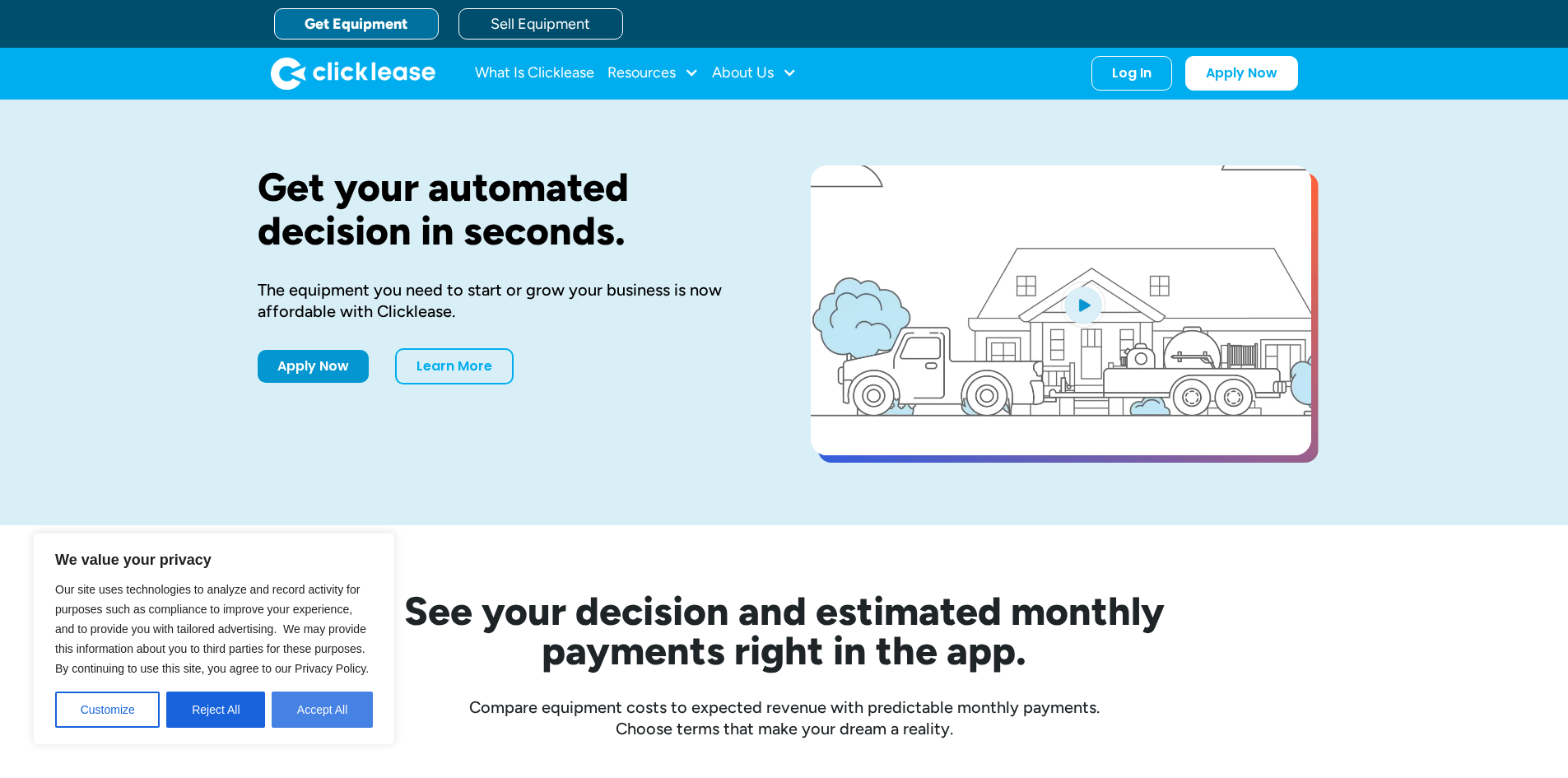
click at [341, 714] on button "Accept All" at bounding box center [322, 709] width 101 height 37
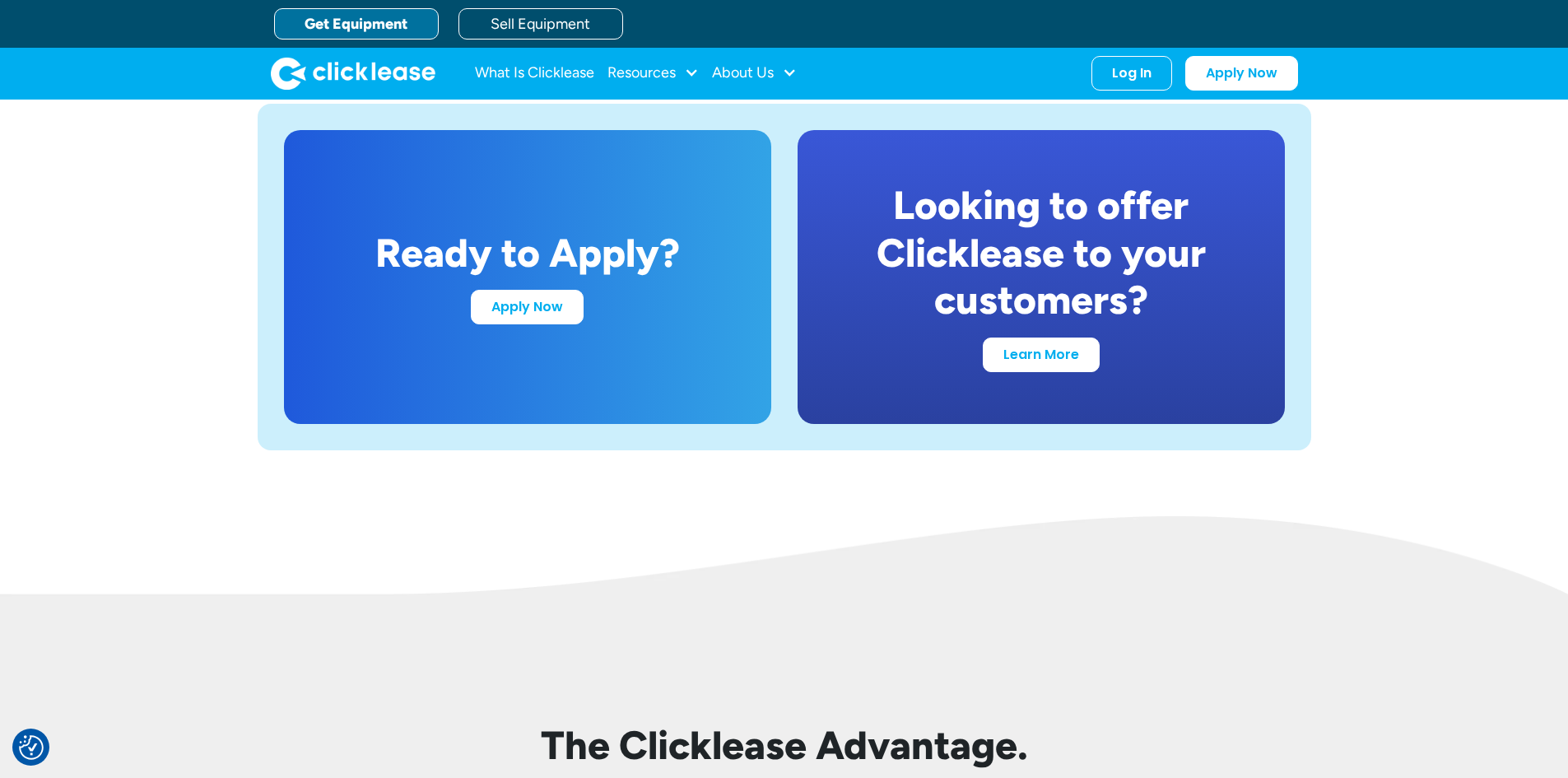
scroll to position [3089, 0]
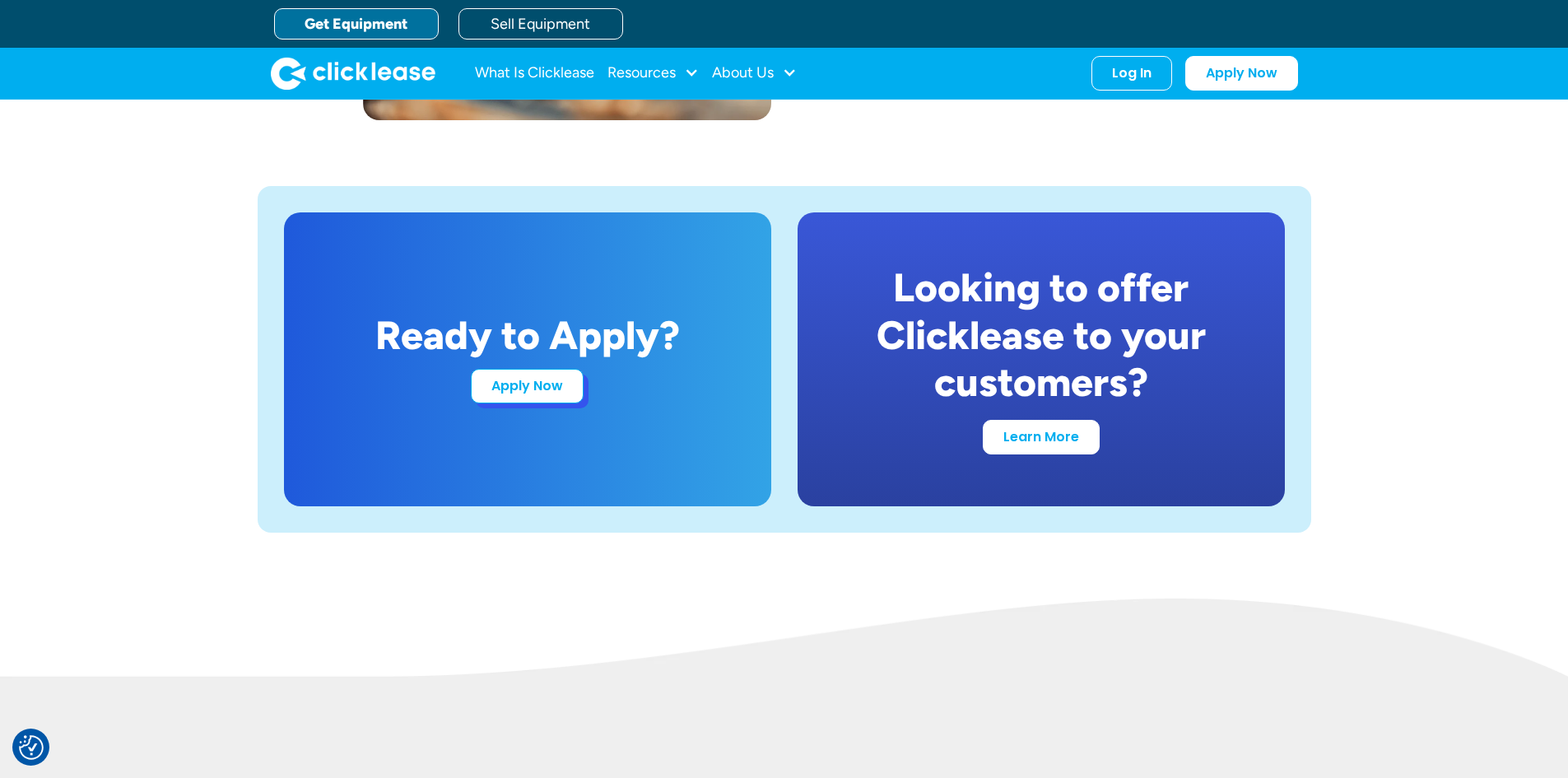
click at [543, 399] on link "Apply Now" at bounding box center [527, 386] width 112 height 35
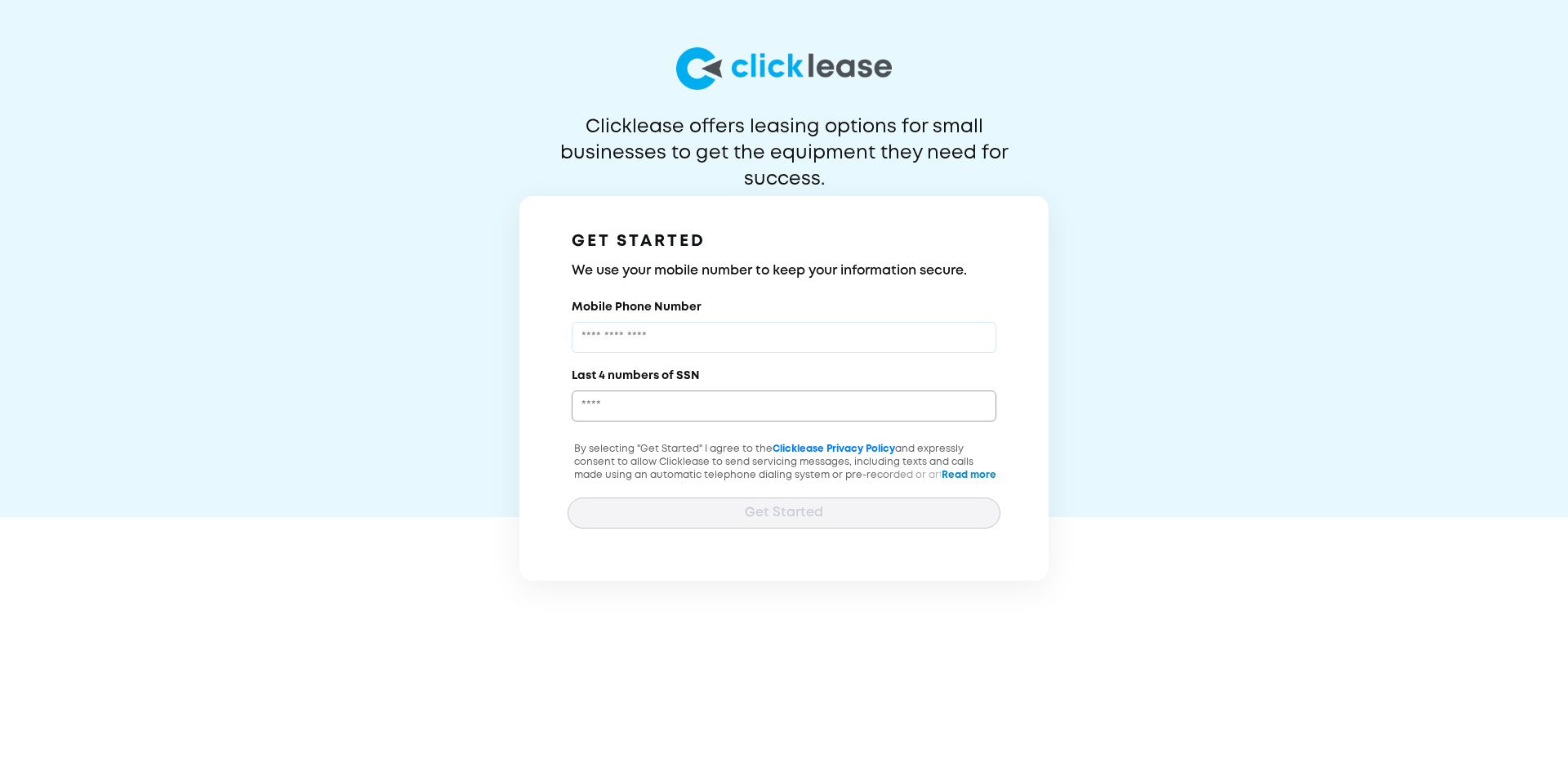
click at [751, 334] on input "Mobile Phone Number" at bounding box center [783, 336] width 425 height 31
type input "**********"
click at [677, 411] on input "Last 4 numbers of SSN" at bounding box center [783, 405] width 425 height 31
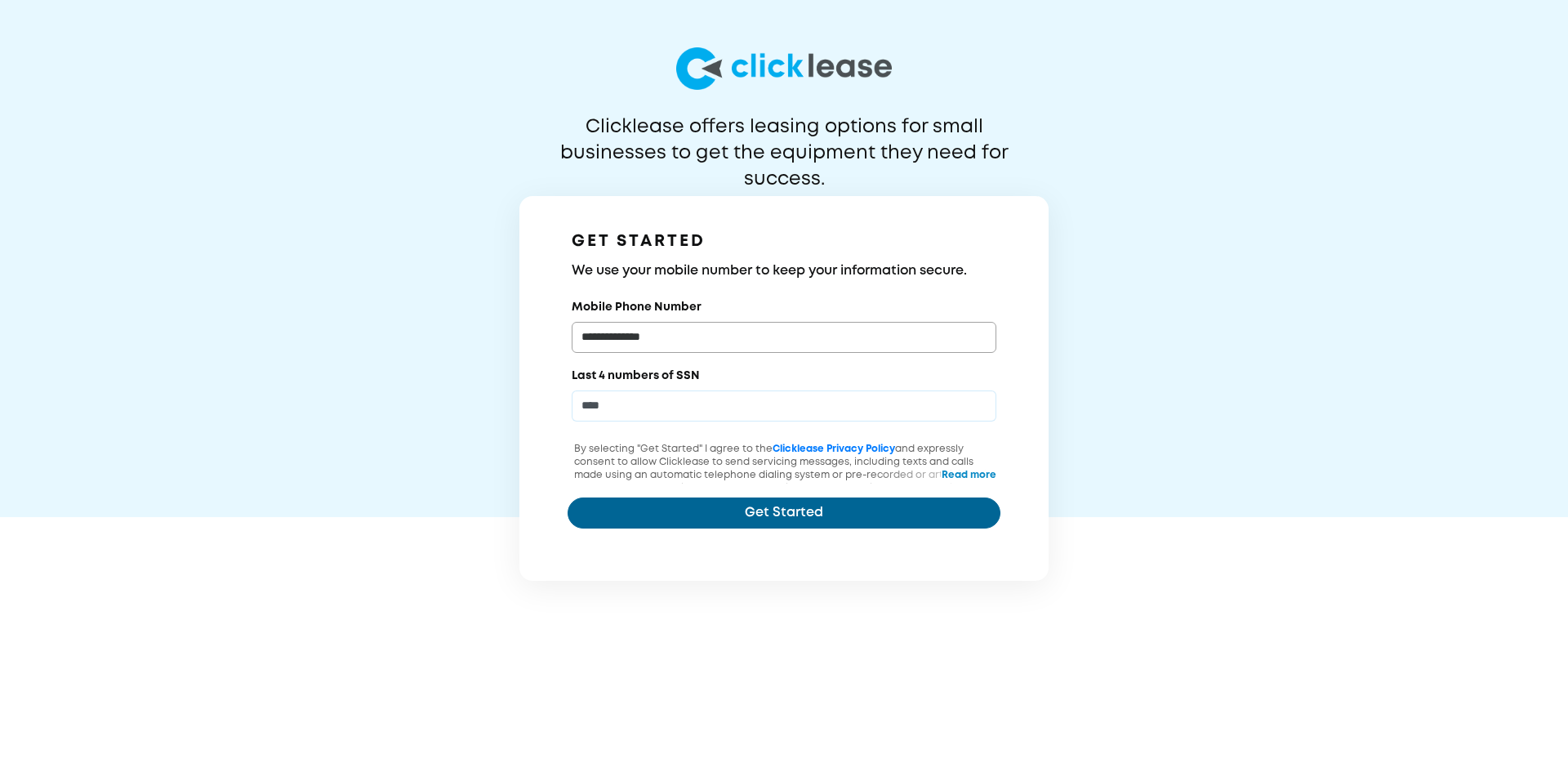
type input "****"
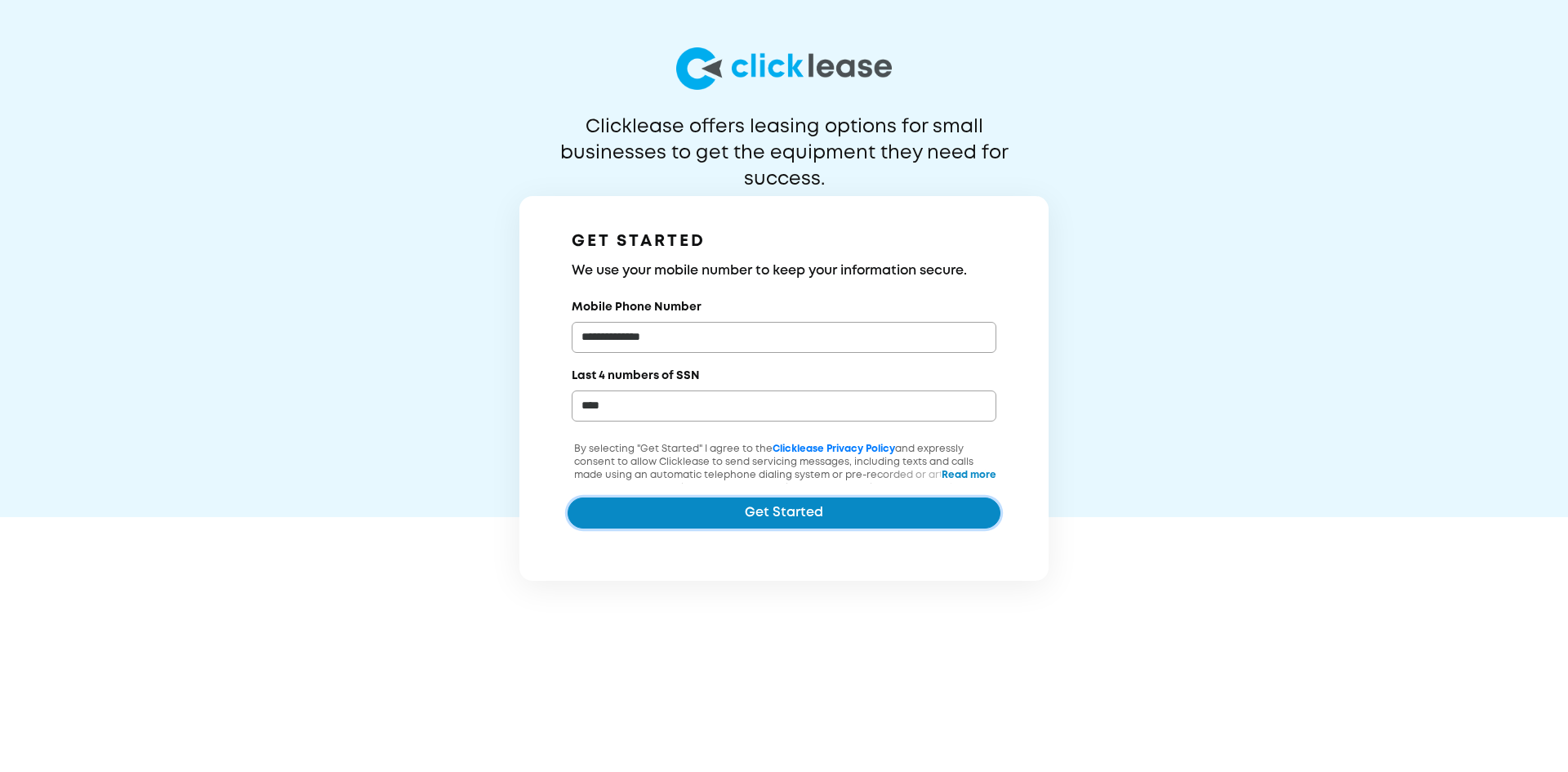
click at [751, 516] on button "Get Started" at bounding box center [784, 512] width 433 height 31
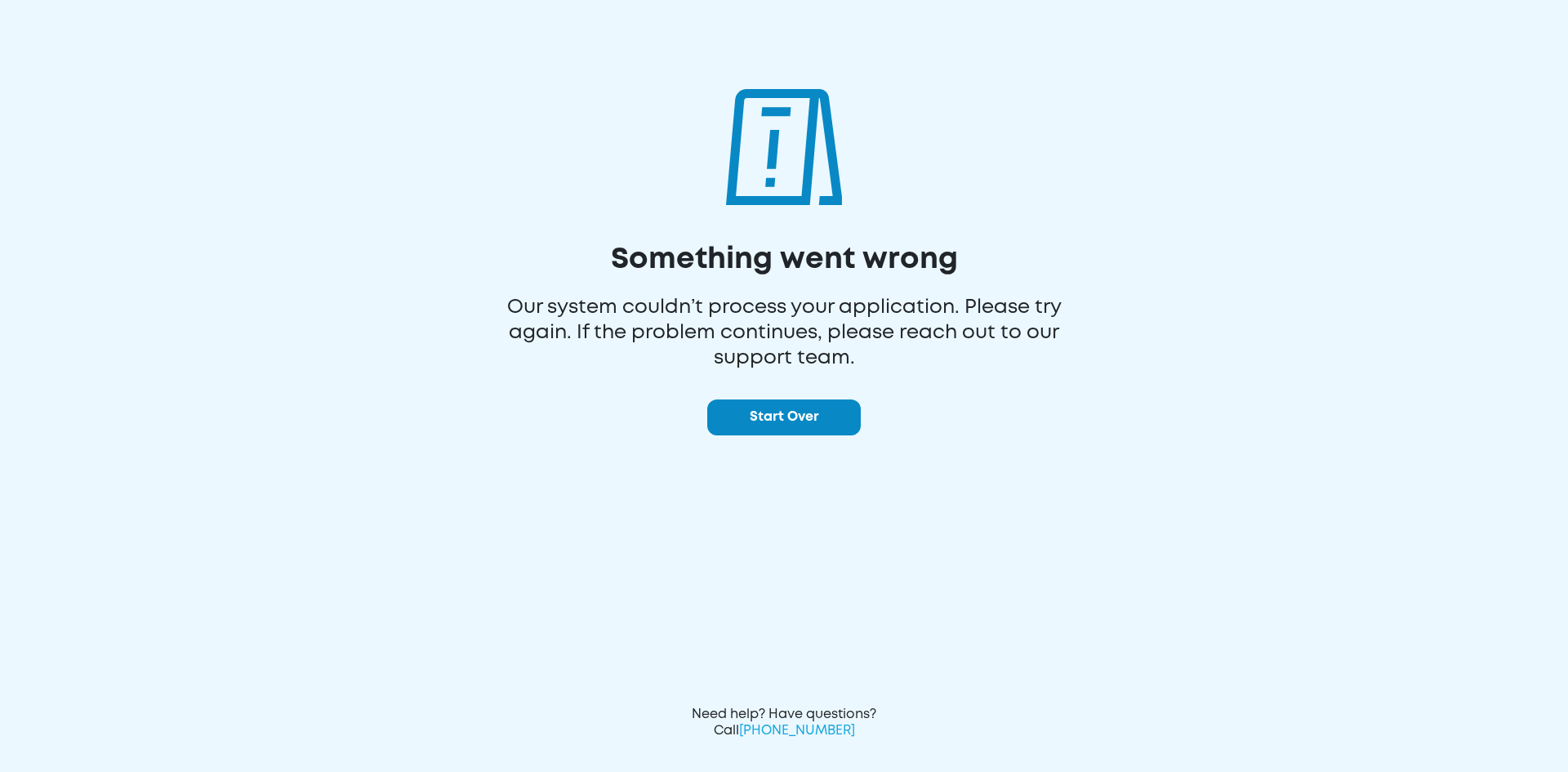
click at [808, 423] on button "Start Over" at bounding box center [783, 417] width 153 height 36
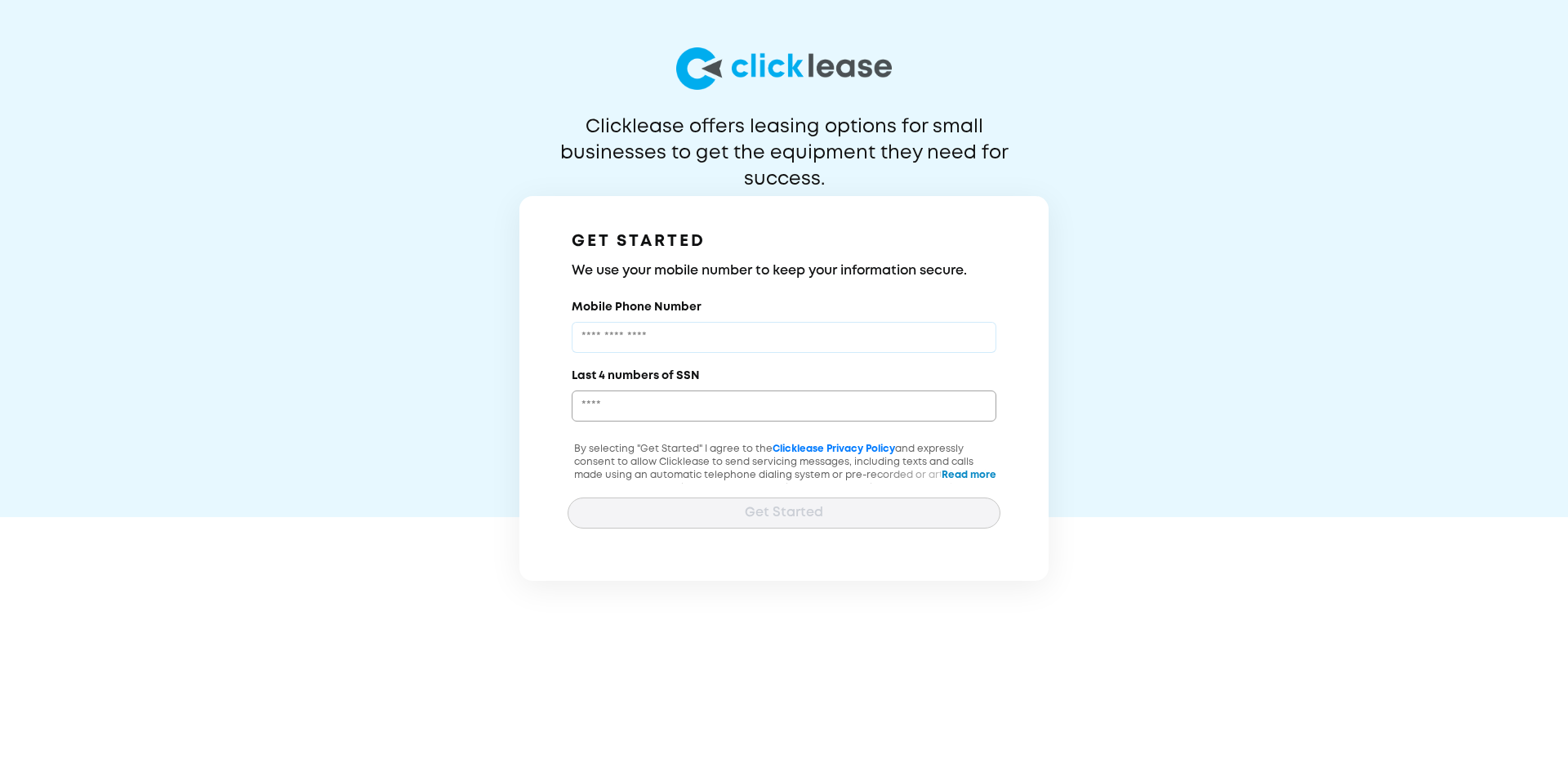
click at [718, 338] on input "Mobile Phone Number" at bounding box center [783, 336] width 425 height 31
type input "**********"
click at [665, 414] on input "Last 4 numbers of SSN" at bounding box center [783, 405] width 425 height 31
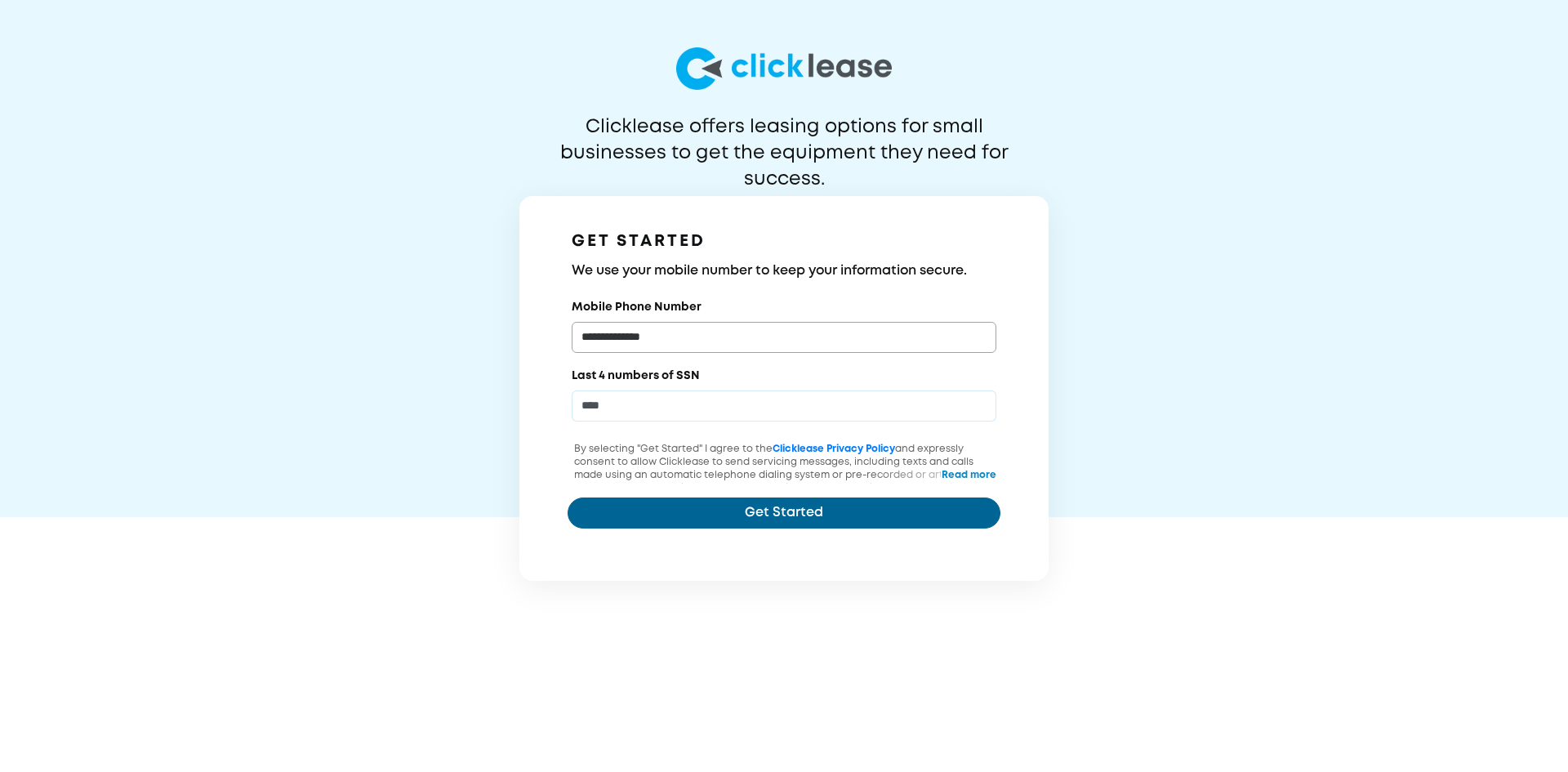
type input "****"
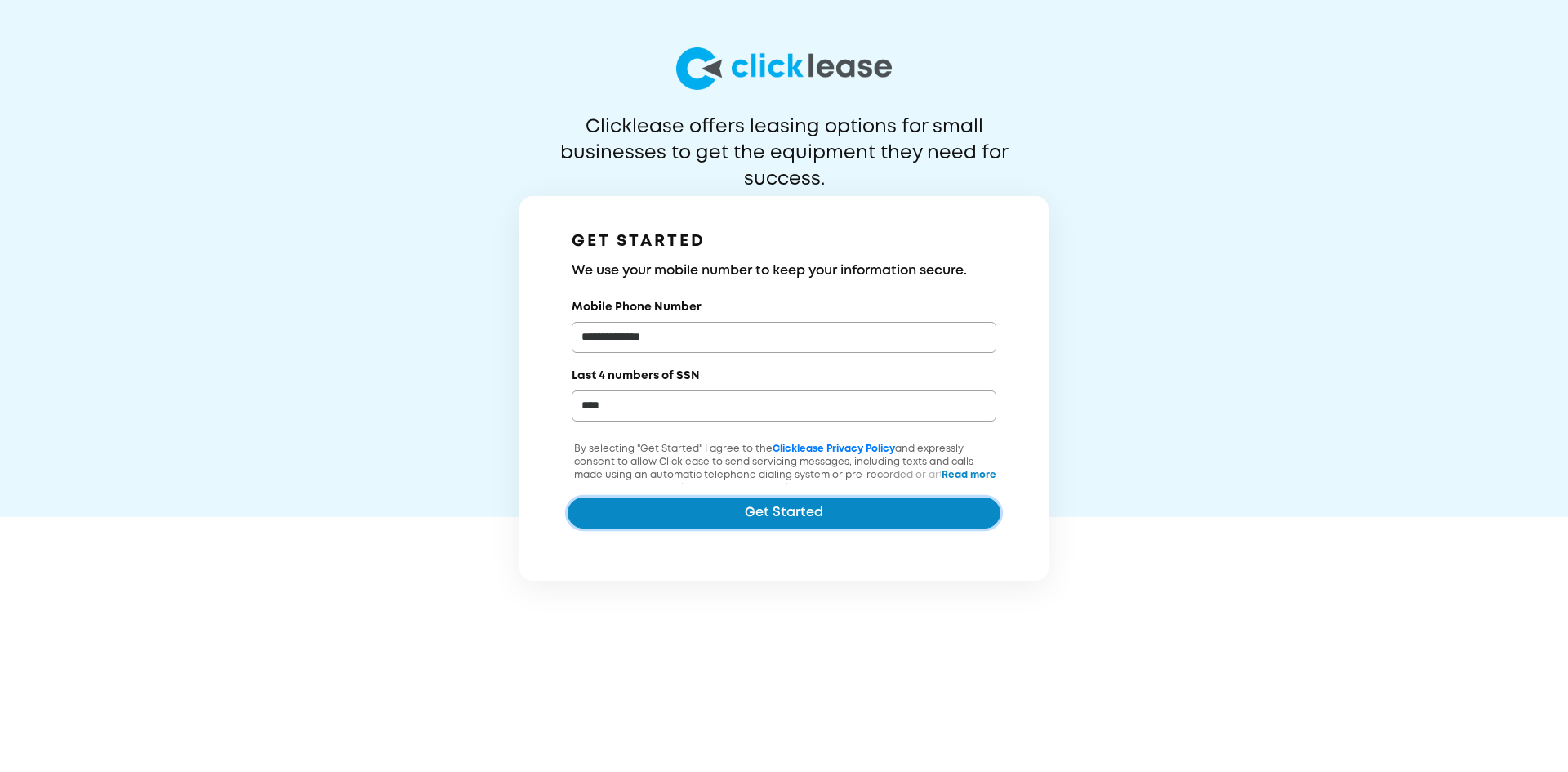
click at [791, 513] on button "Get Started" at bounding box center [784, 512] width 433 height 31
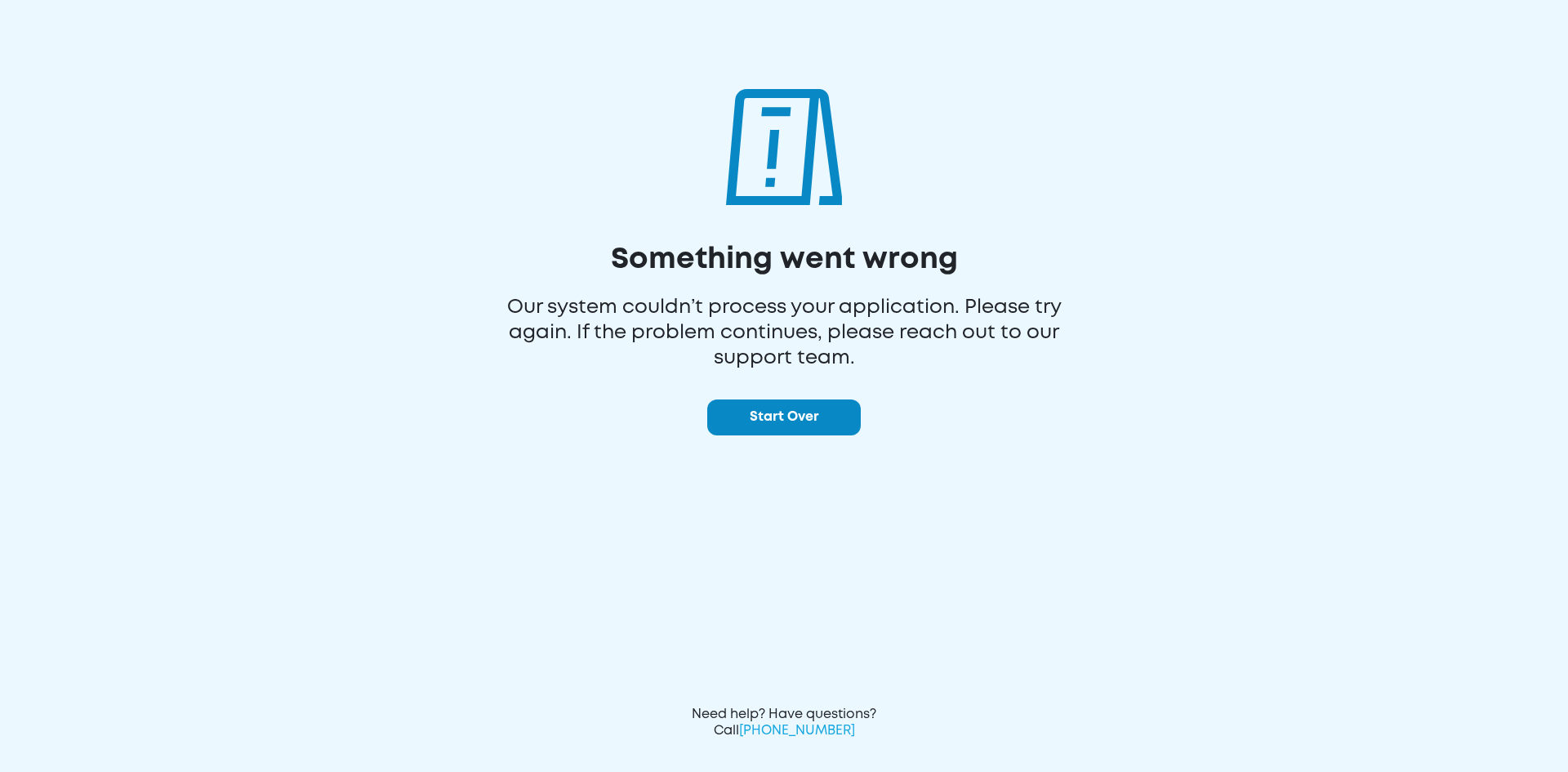
click at [794, 428] on button "Start Over" at bounding box center [783, 417] width 153 height 36
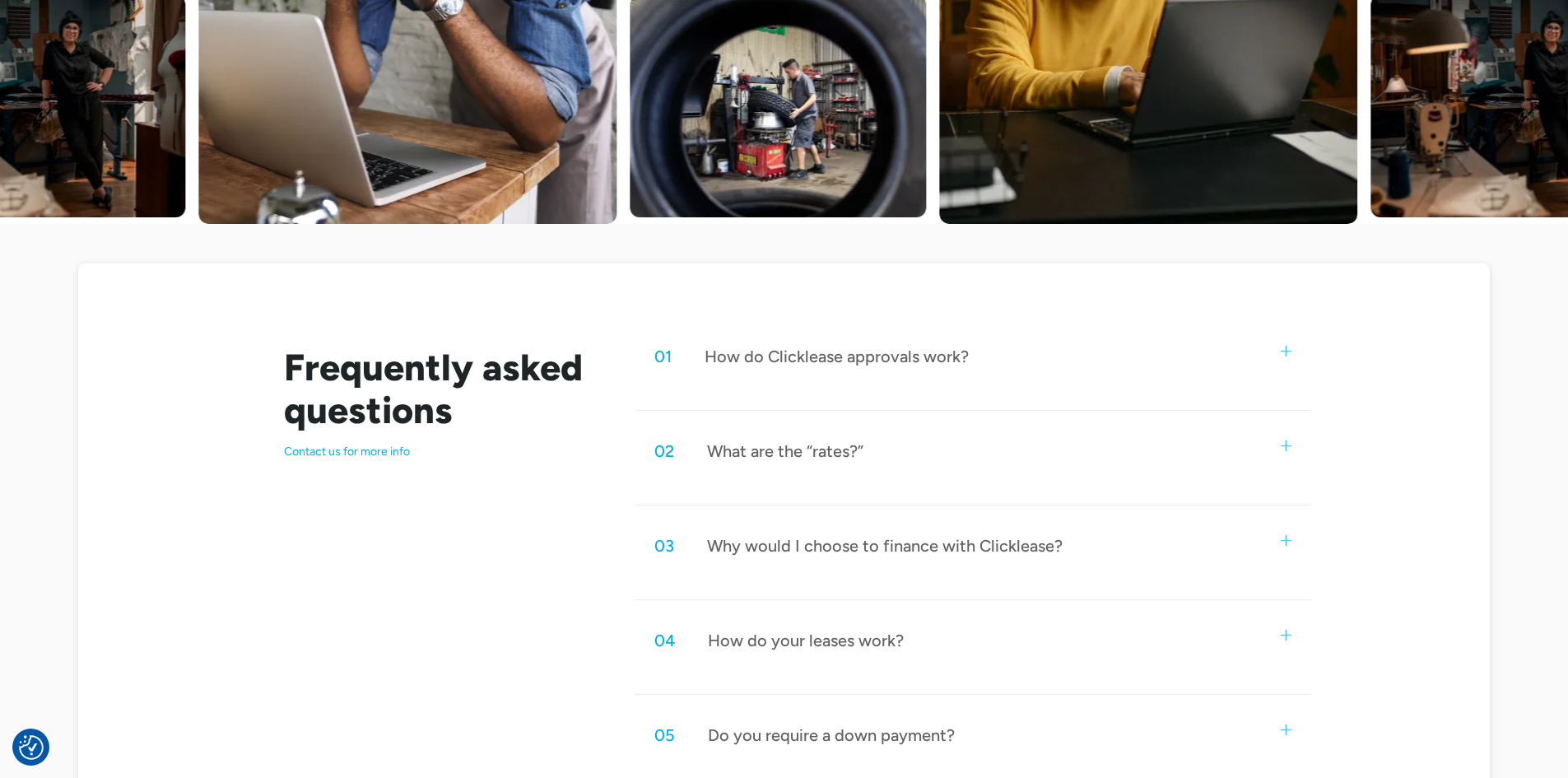
scroll to position [658, 0]
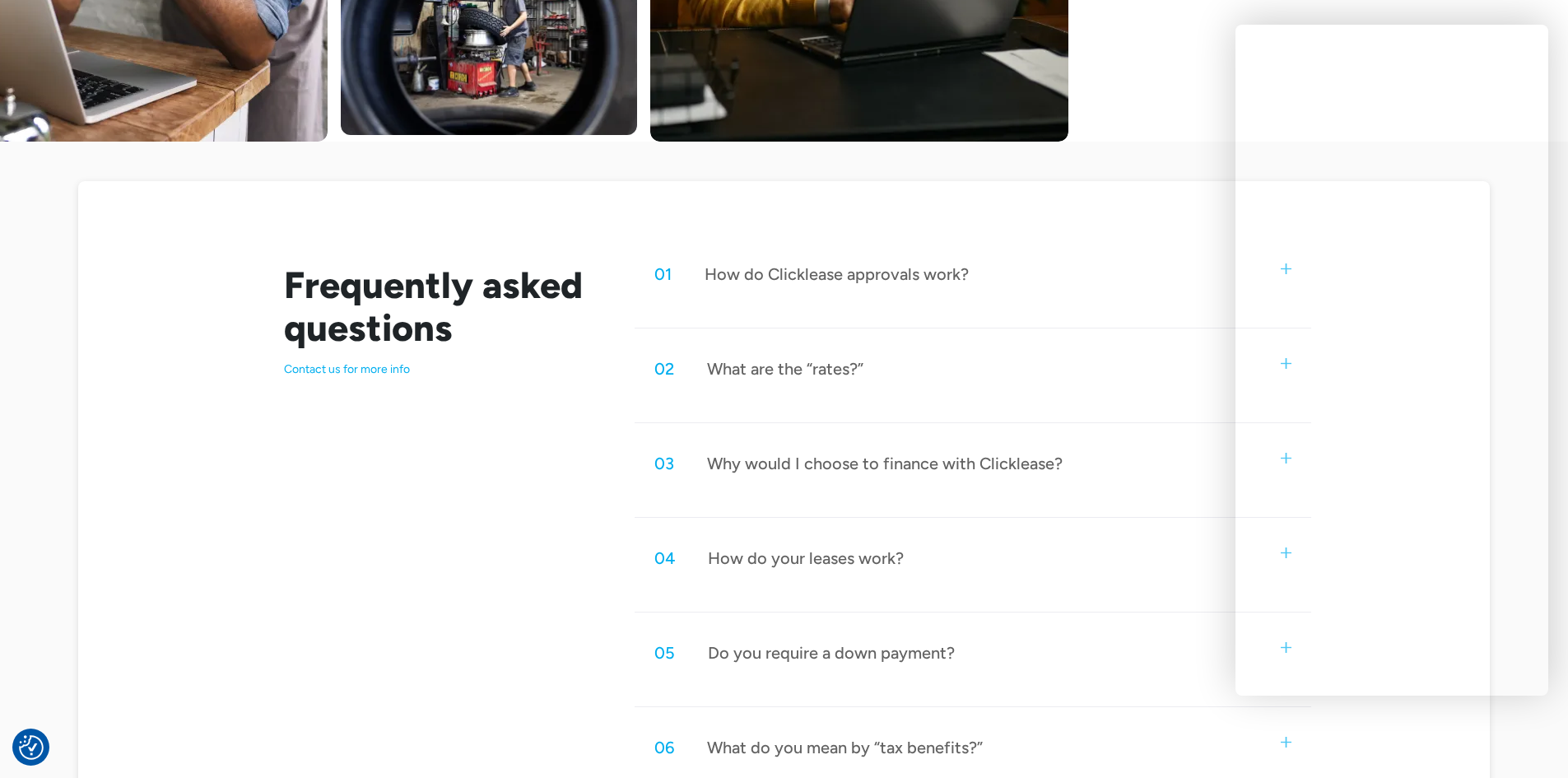
click at [741, 556] on div "How do your leases work?" at bounding box center [805, 558] width 196 height 22
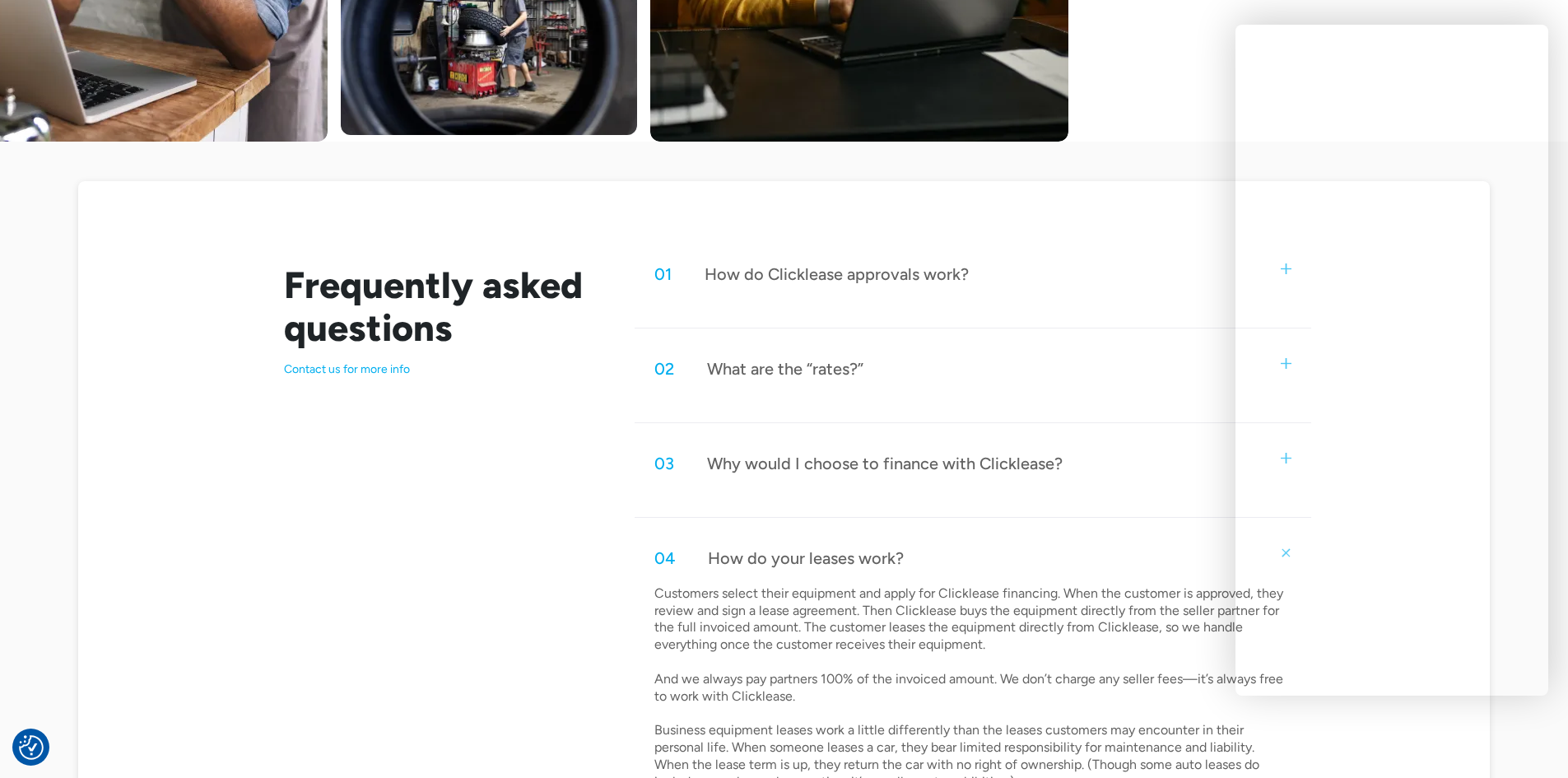
scroll to position [823, 0]
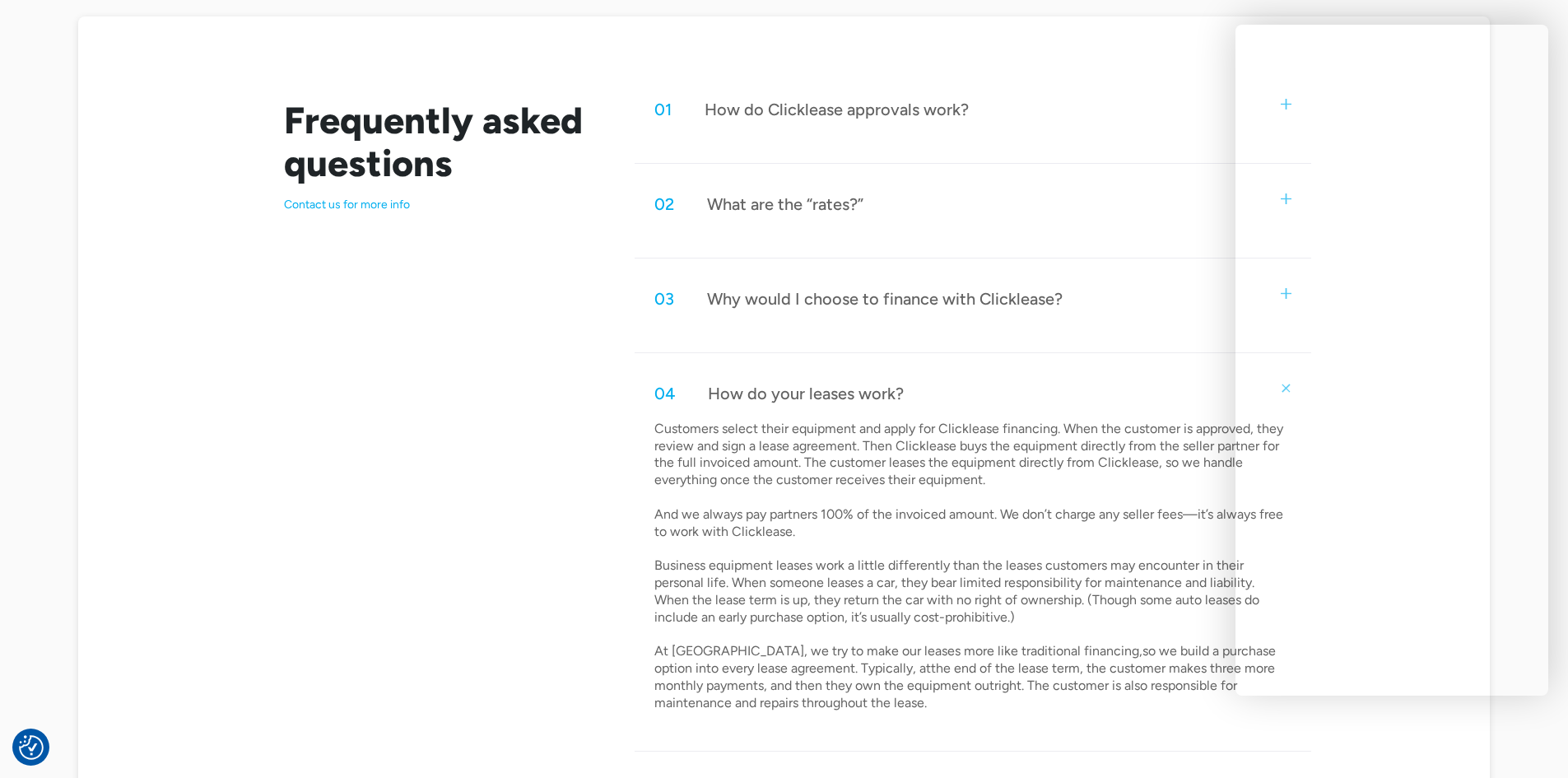
click at [1116, 605] on p "Customers select their equipment and apply for Clicklease financing. When the c…" at bounding box center [970, 565] width 632 height 291
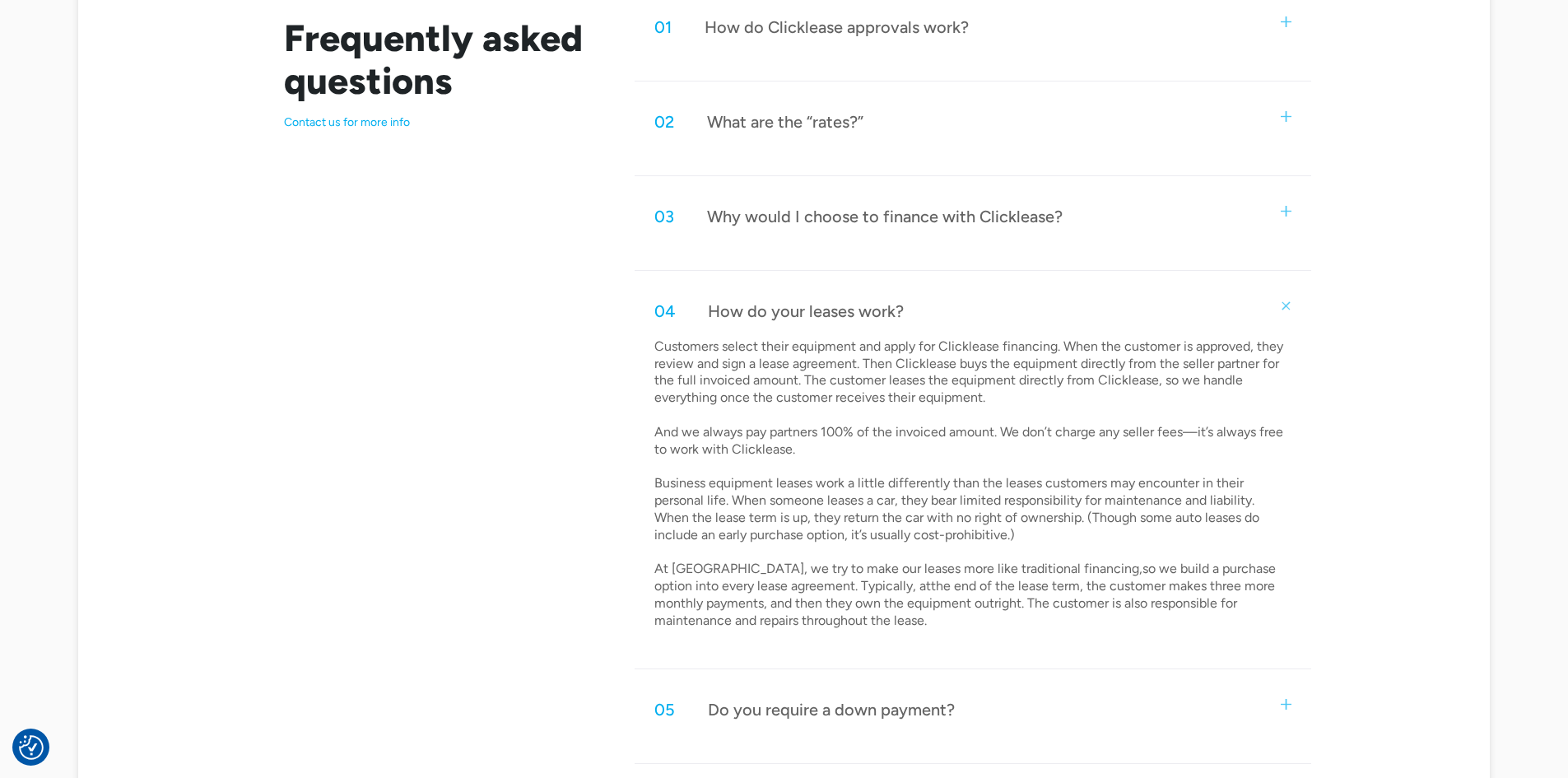
scroll to position [988, 0]
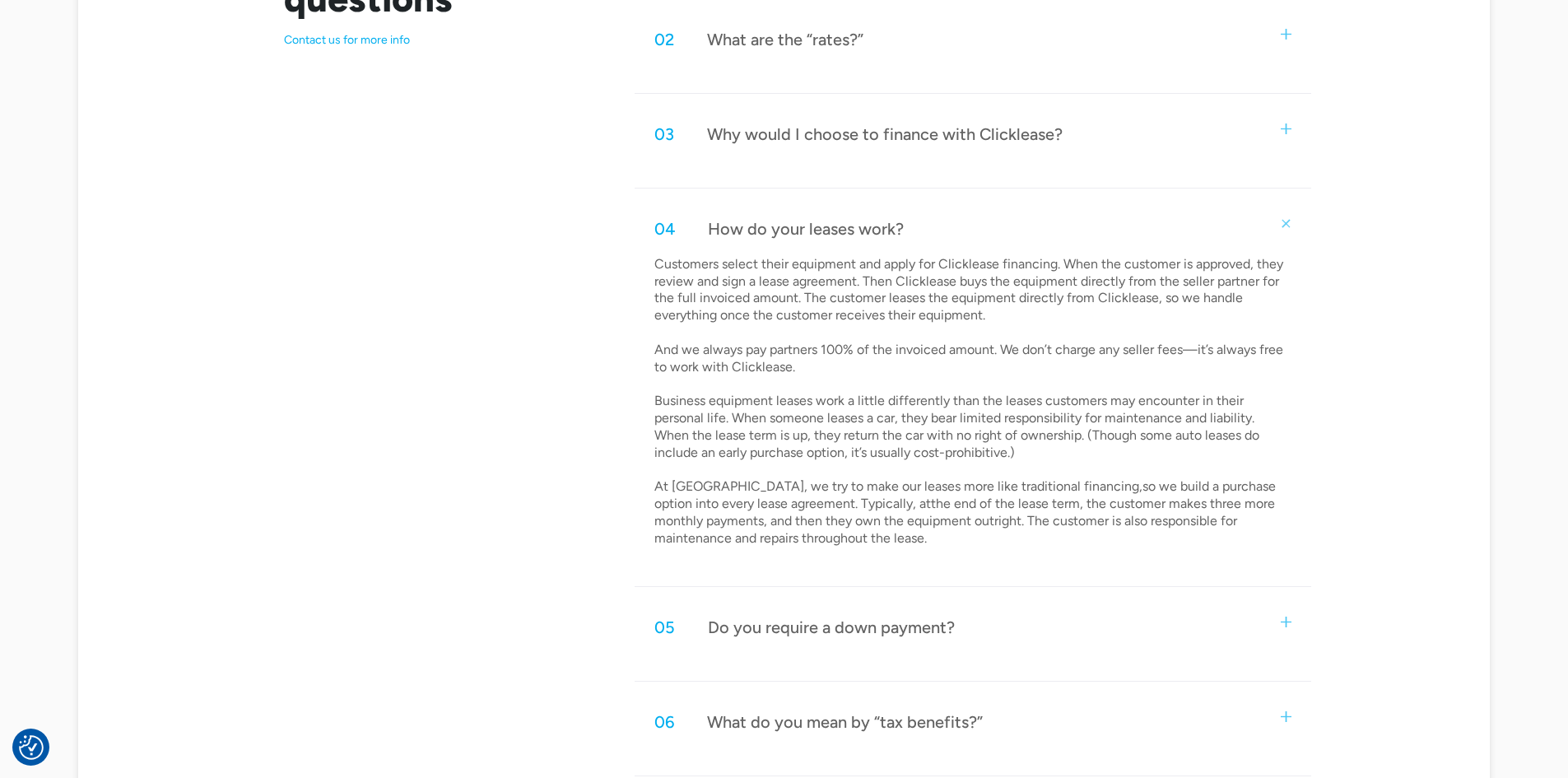
click at [1116, 636] on div "05 Do you require a down payment?" at bounding box center [973, 627] width 676 height 54
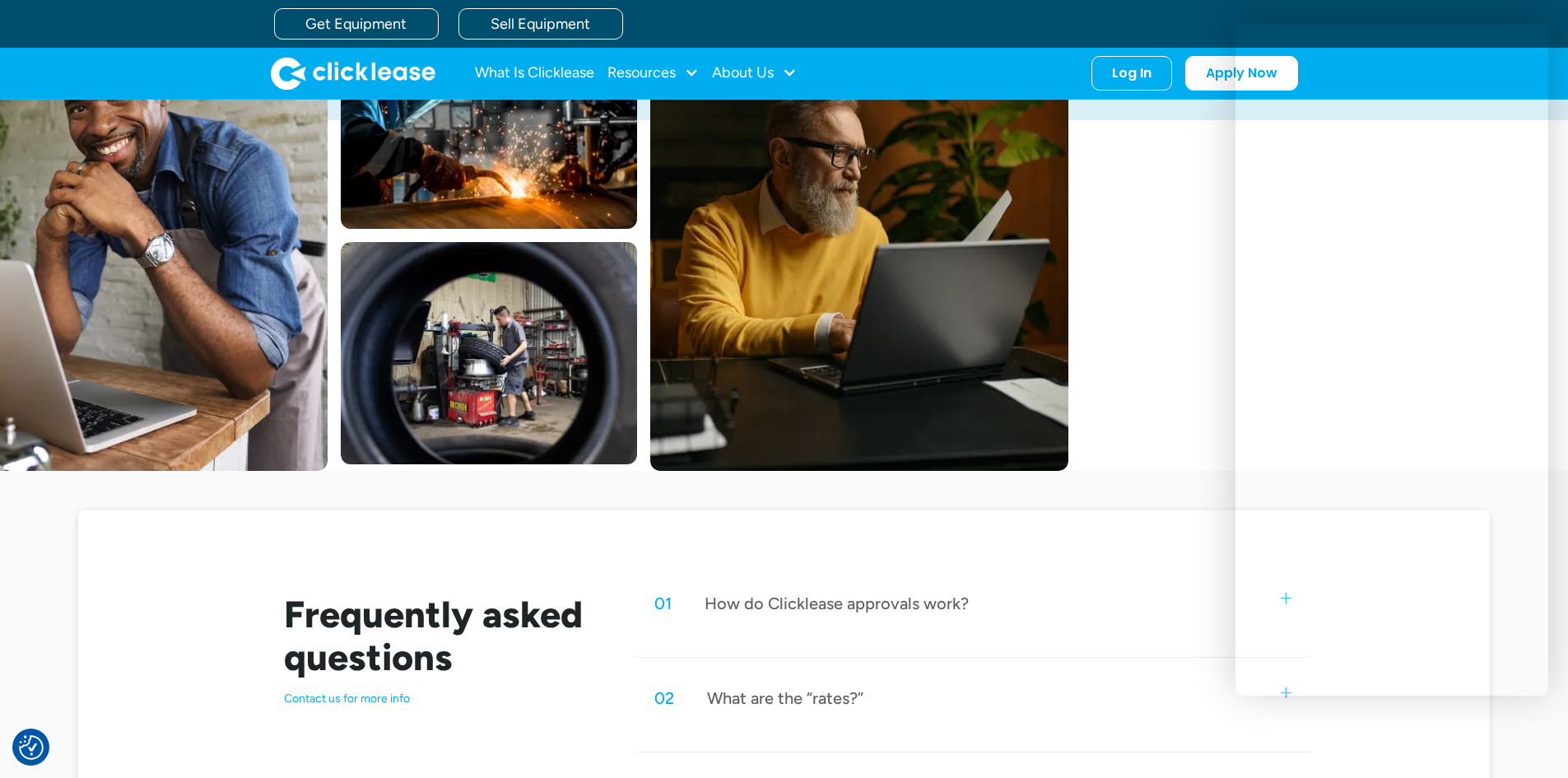
scroll to position [0, 0]
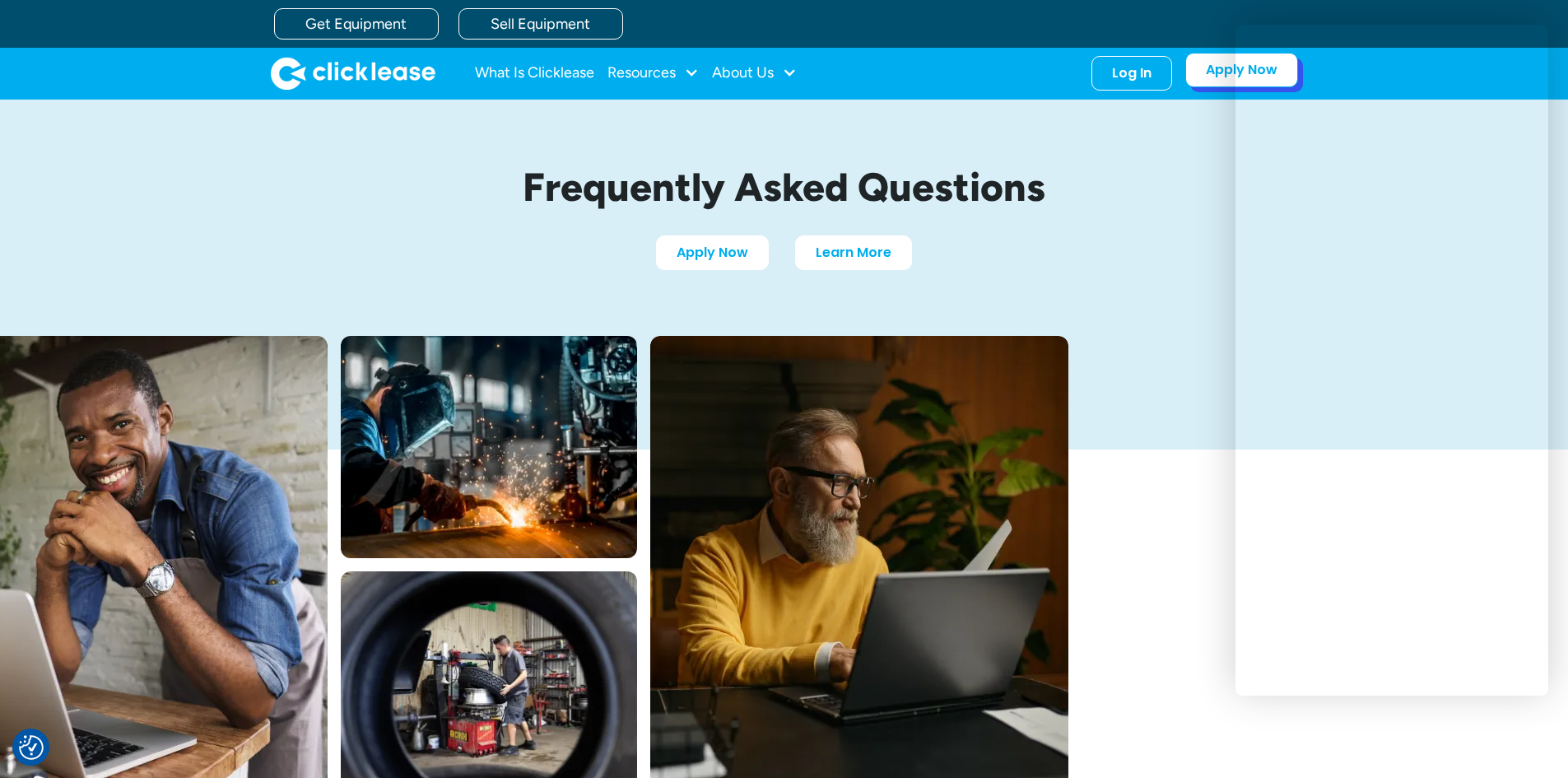
click at [1209, 73] on link "Apply Now" at bounding box center [1241, 69] width 112 height 35
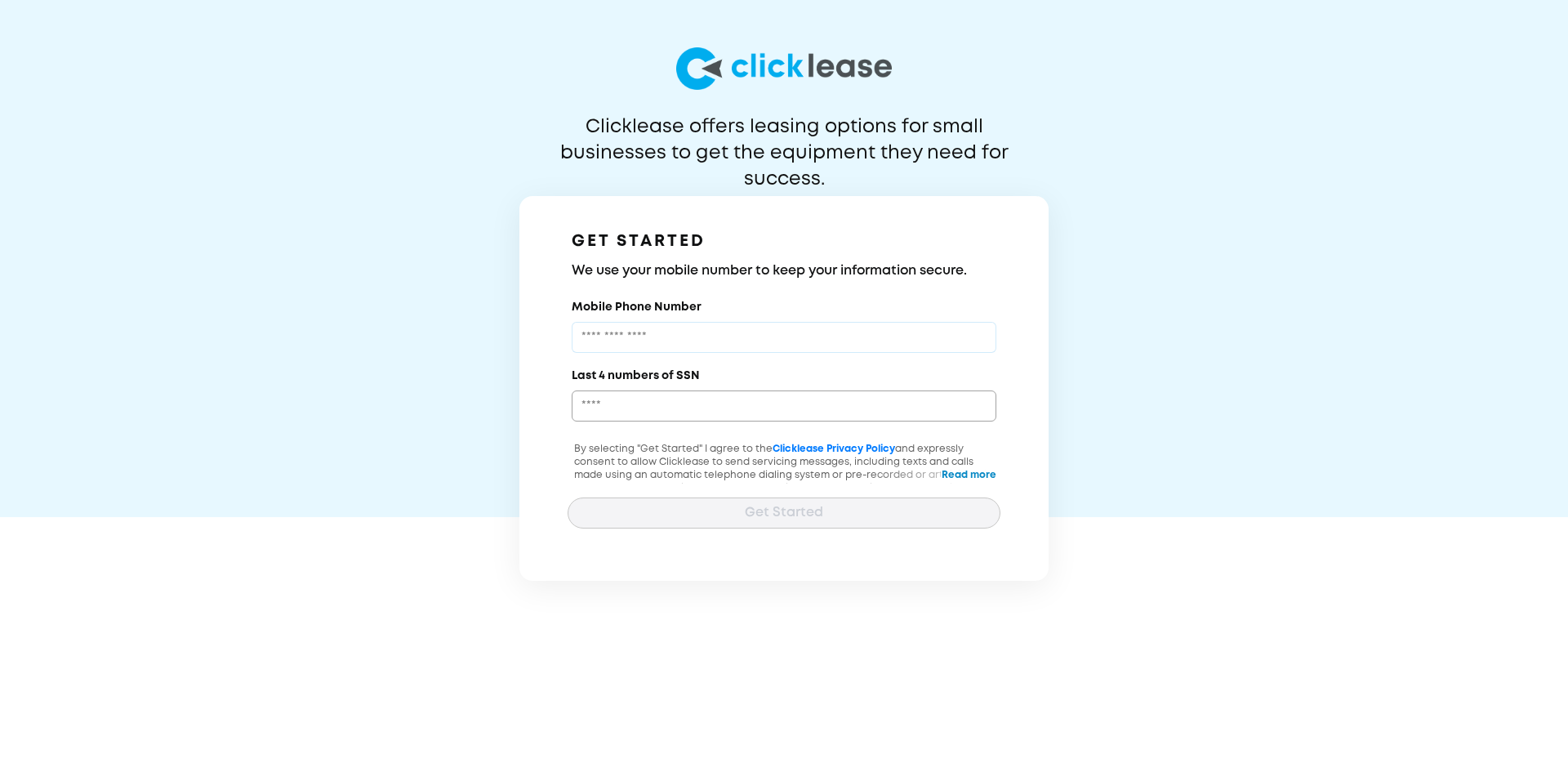
click at [788, 339] on input "Mobile Phone Number" at bounding box center [783, 336] width 425 height 31
type input "**********"
click at [751, 388] on div "Last 4 numbers of SSN" at bounding box center [784, 394] width 433 height 56
click at [748, 398] on input "Last 4 numbers of SSN" at bounding box center [783, 405] width 425 height 31
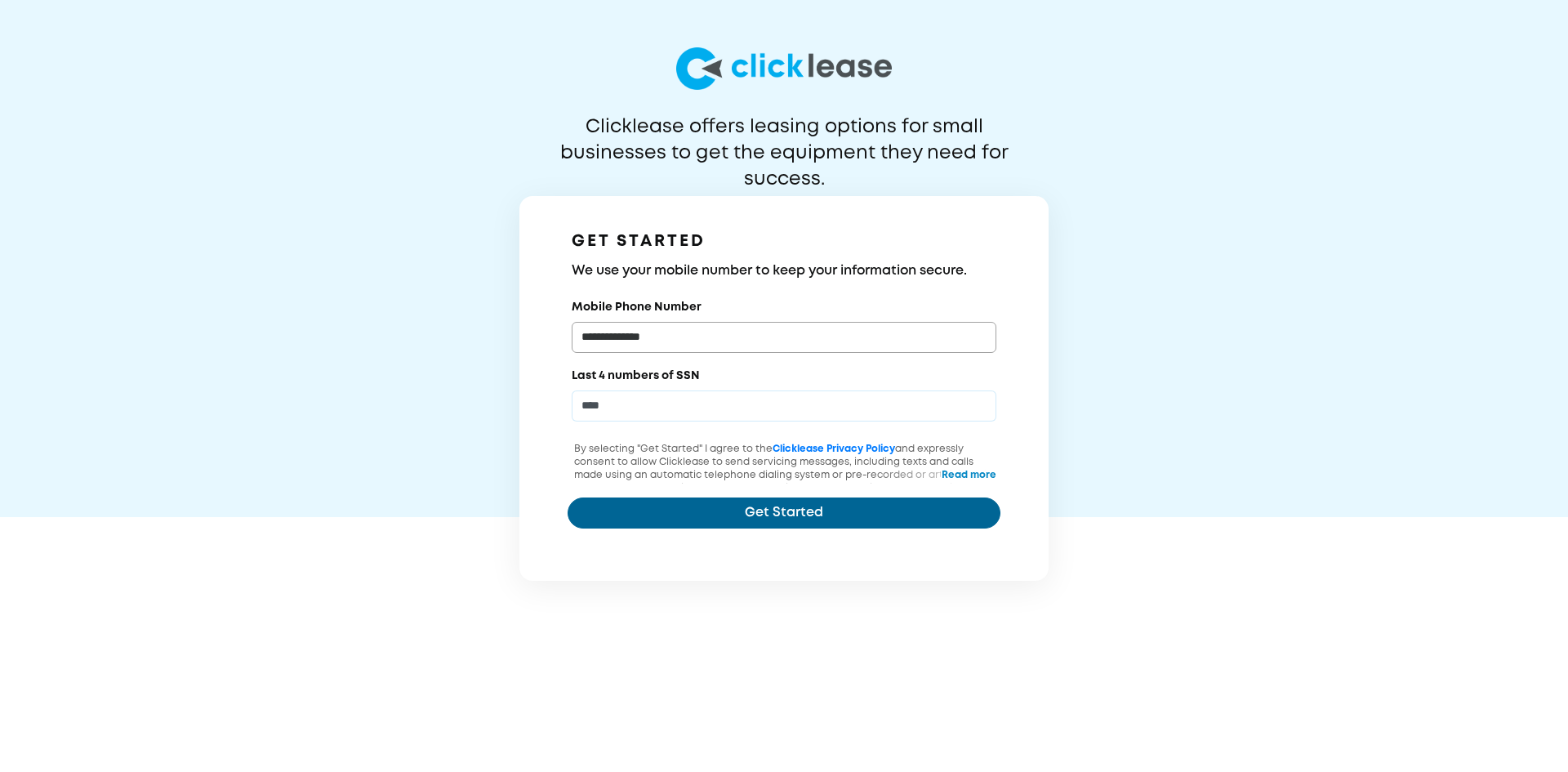
type input "****"
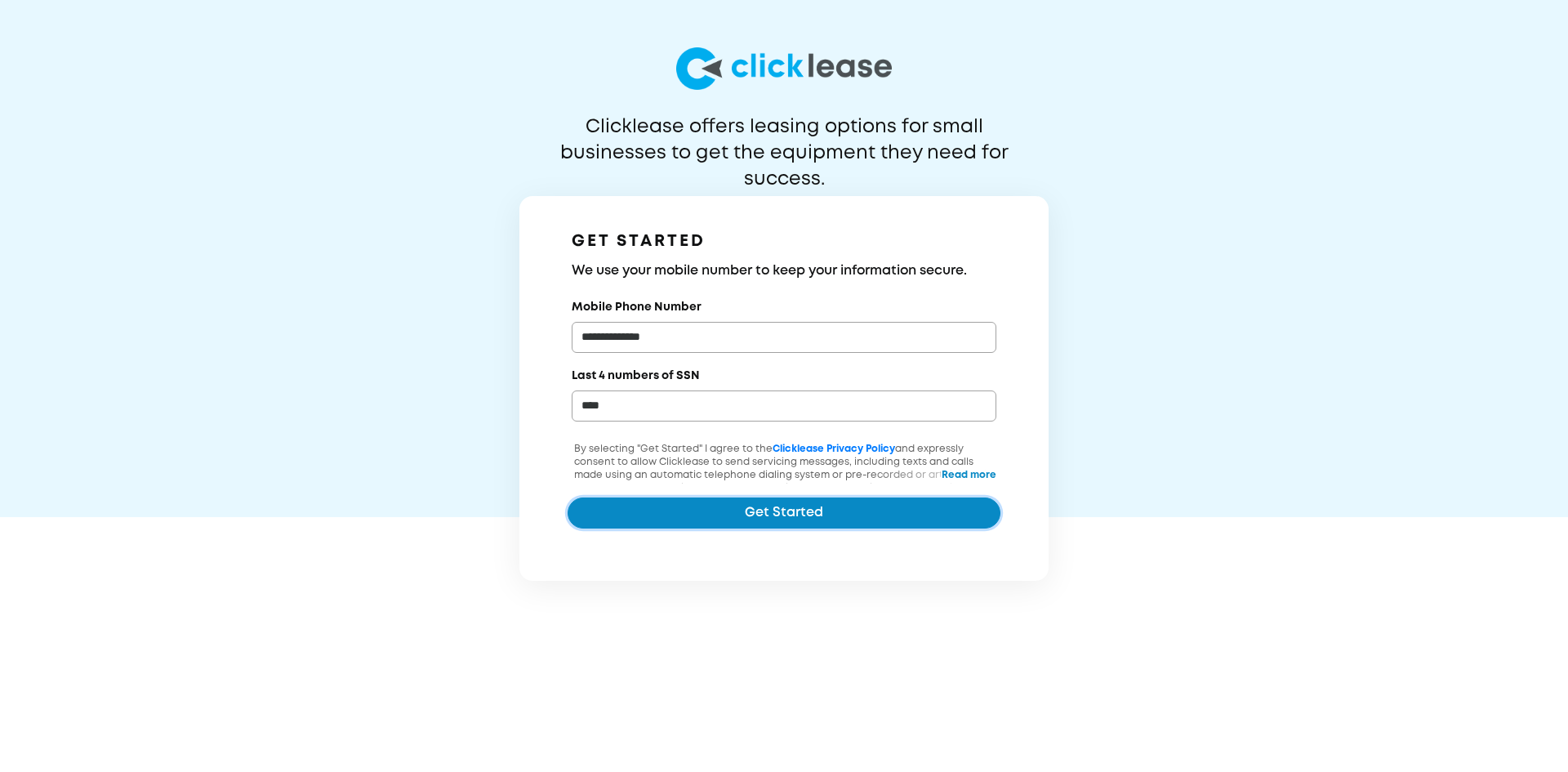
click at [722, 518] on button "Get Started" at bounding box center [784, 512] width 433 height 31
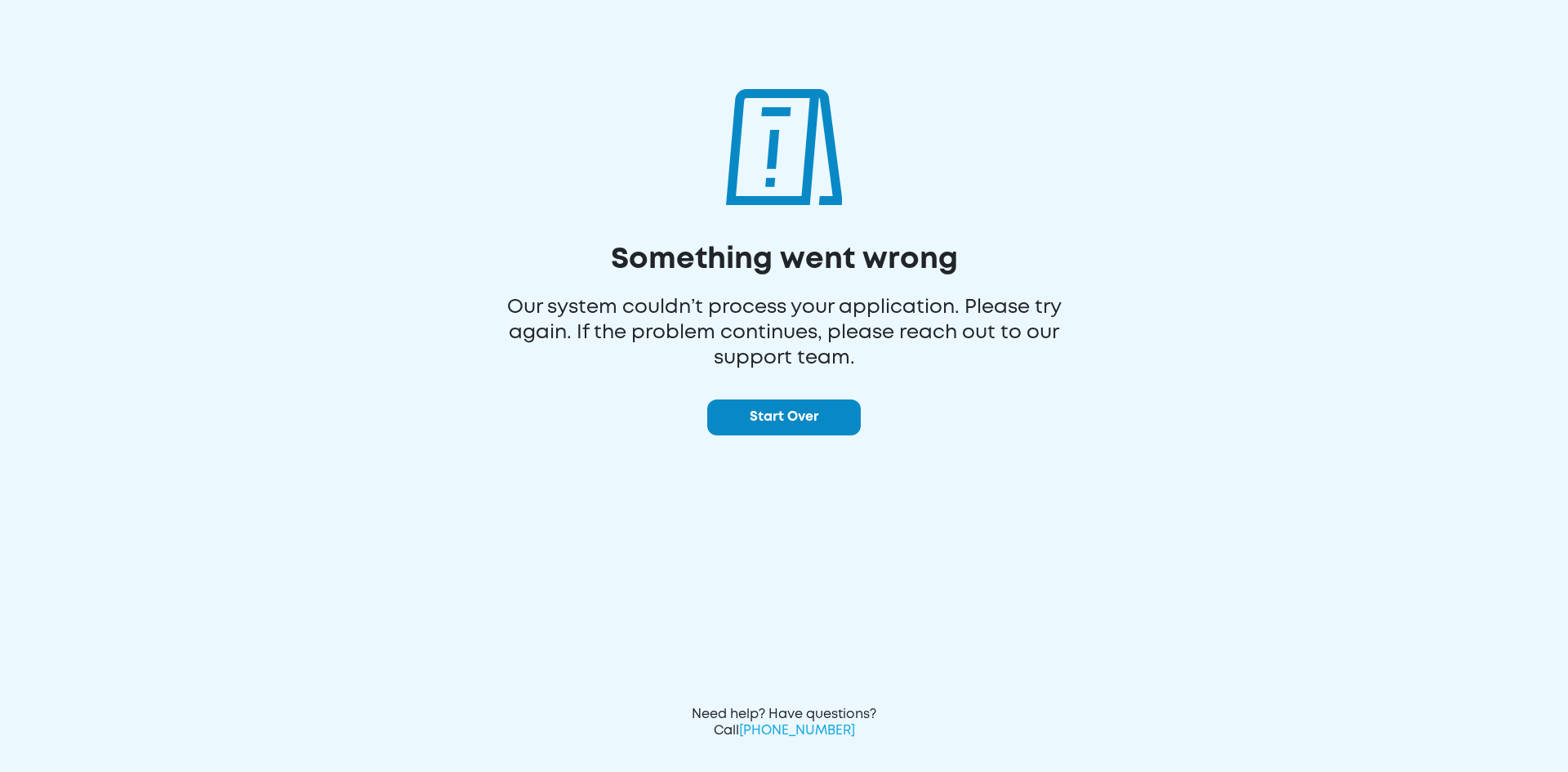
click at [801, 428] on button "Start Over" at bounding box center [783, 417] width 153 height 36
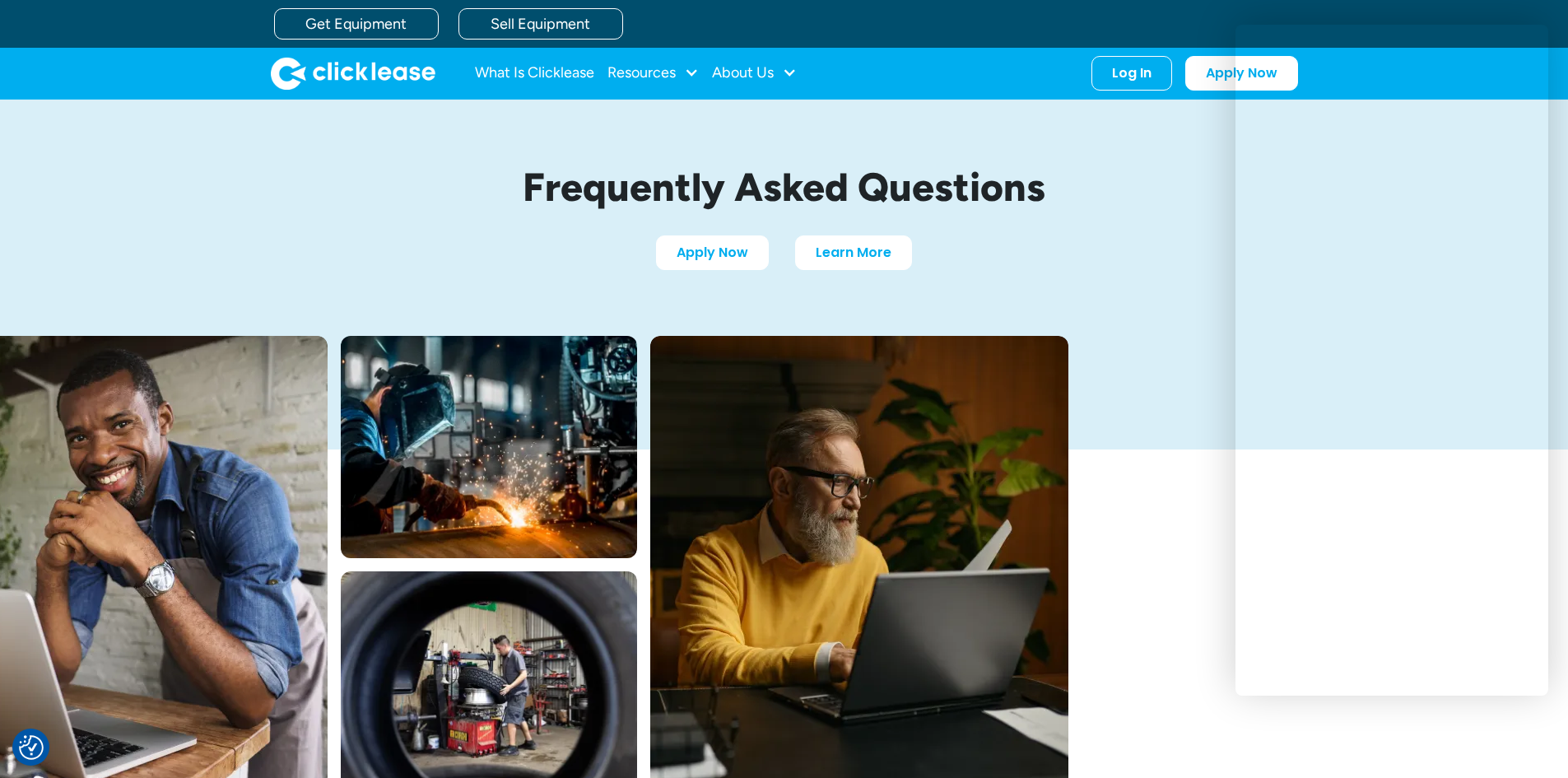
click at [1117, 342] on div "Frequently Asked Questions Apply Now Learn More" at bounding box center [784, 449] width 1568 height 700
click at [1160, 239] on div "Apply Now Learn More" at bounding box center [784, 252] width 773 height 35
click at [1230, 76] on link "Apply Now" at bounding box center [1241, 69] width 112 height 35
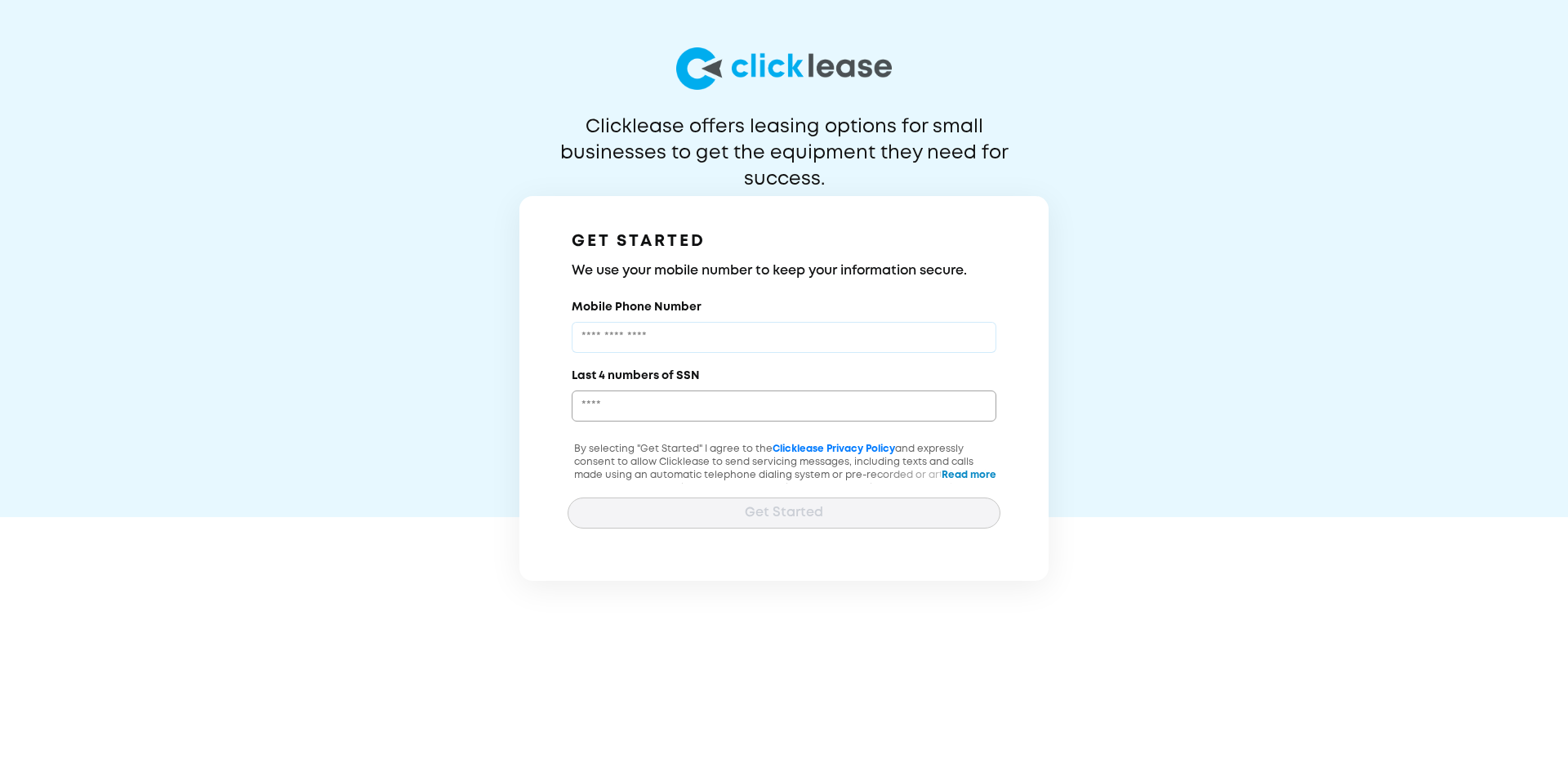
click at [789, 329] on input "Mobile Phone Number" at bounding box center [783, 336] width 425 height 31
type input "**********"
click at [695, 405] on input "Last 4 numbers of SSN" at bounding box center [783, 405] width 425 height 31
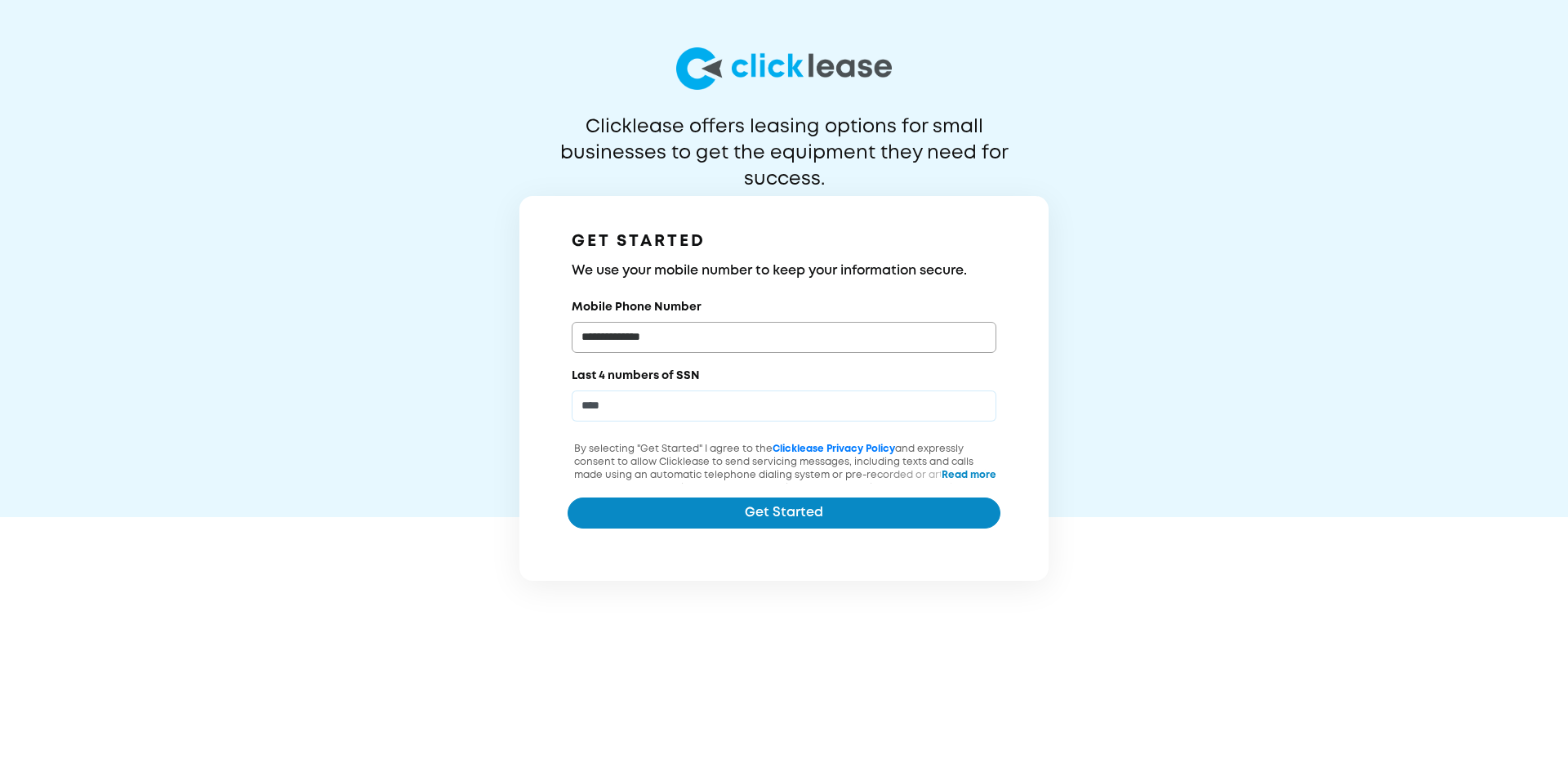
type input "****"
click at [766, 514] on button "Get Started" at bounding box center [784, 512] width 433 height 31
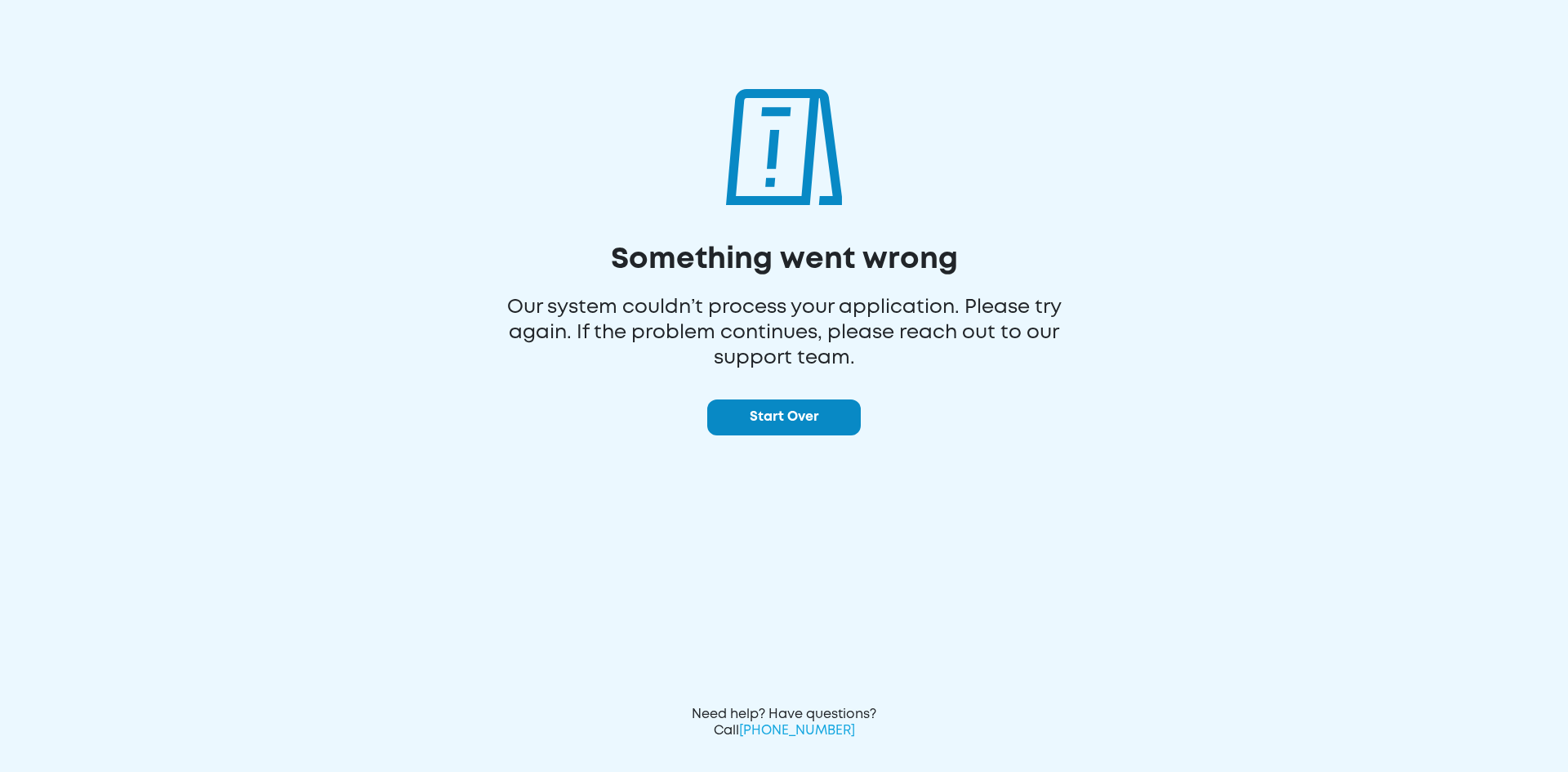
click at [818, 403] on button "Start Over" at bounding box center [783, 417] width 153 height 36
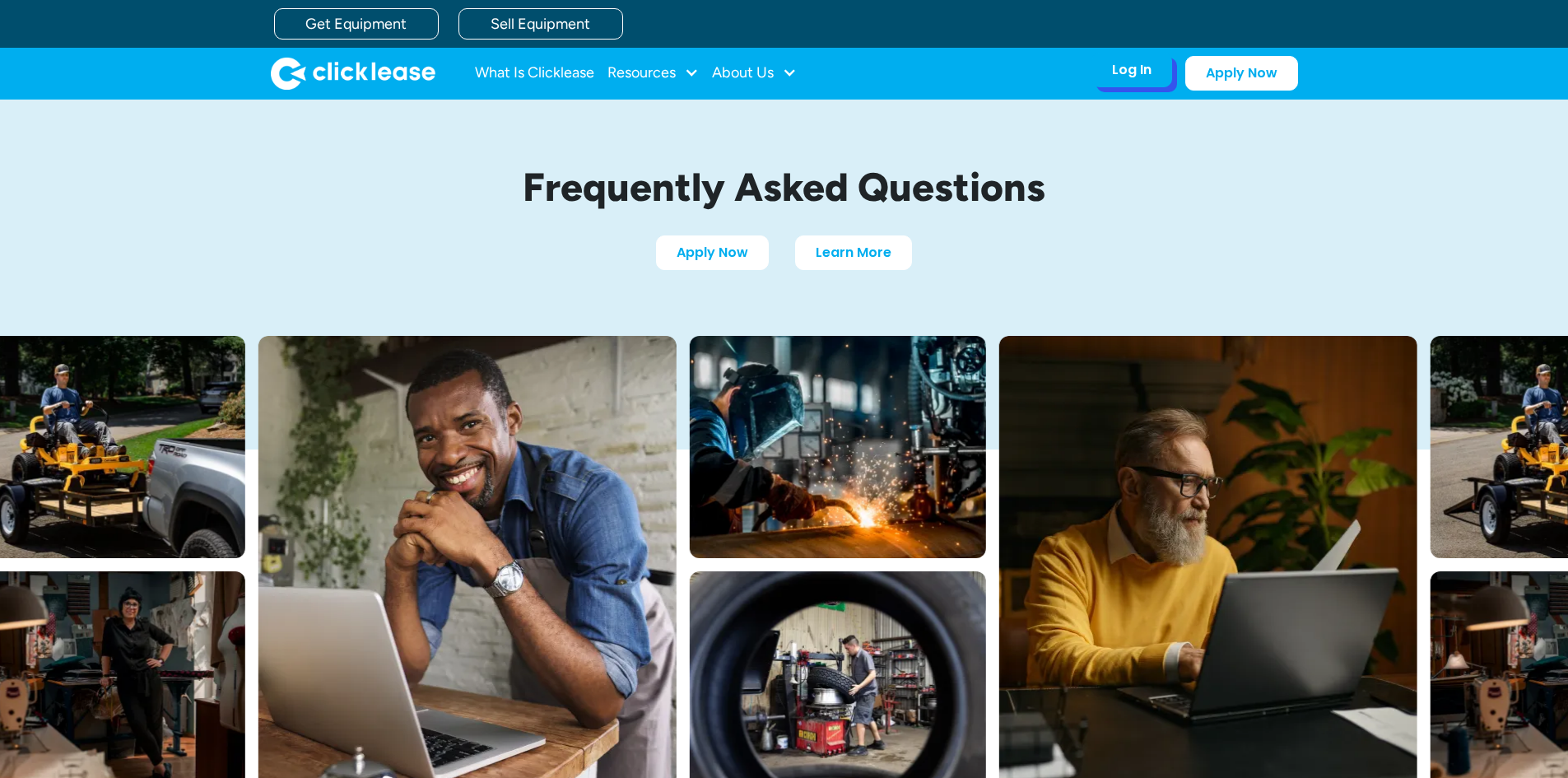
click at [1150, 80] on div "Log In Account login I use Clicklease to get my equipment Partner Portal I offe…" at bounding box center [1132, 69] width 81 height 35
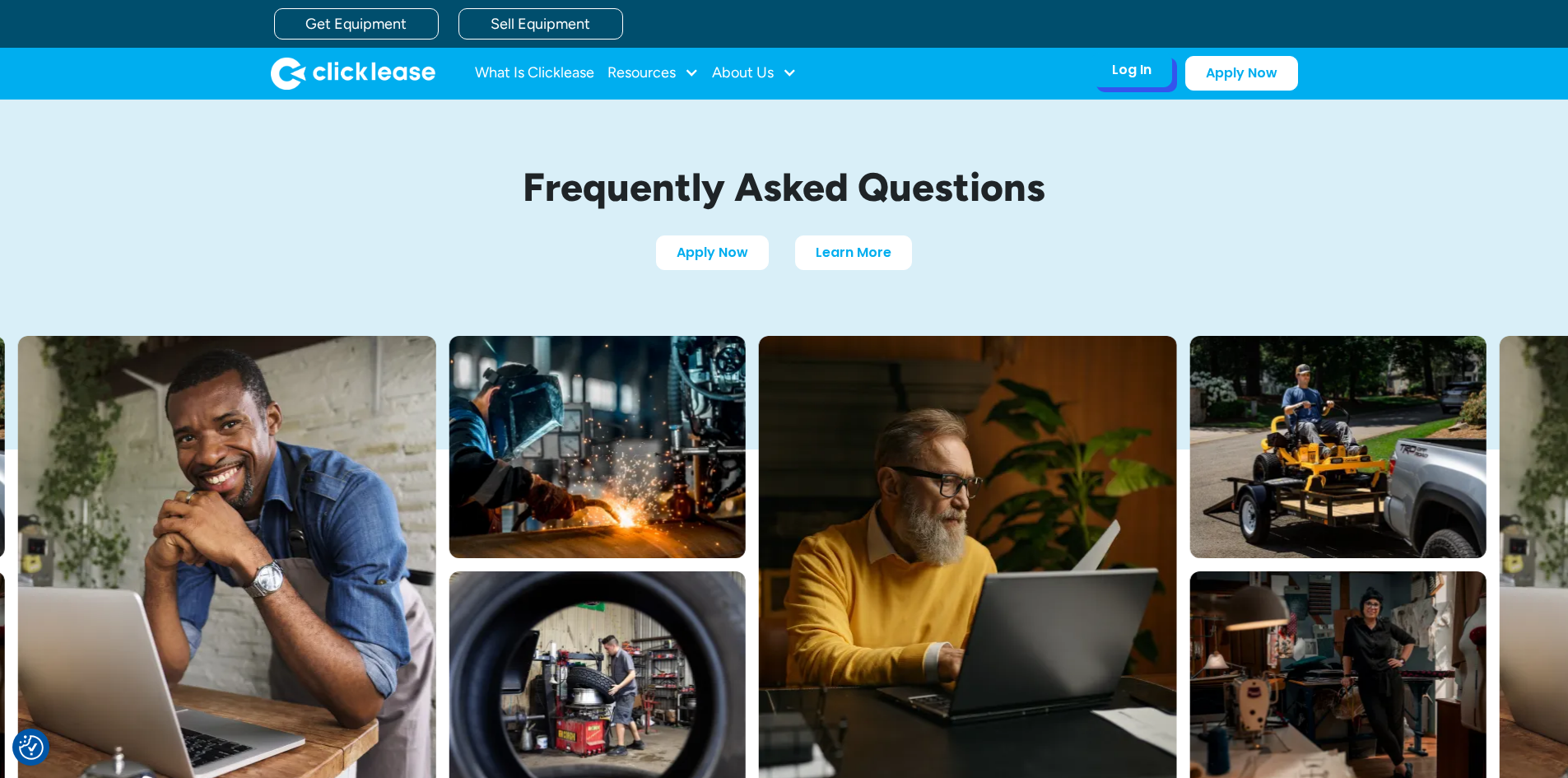
click at [1133, 58] on div "Log In Account login I use Clicklease to get my equipment Partner Portal I offe…" at bounding box center [1132, 69] width 81 height 35
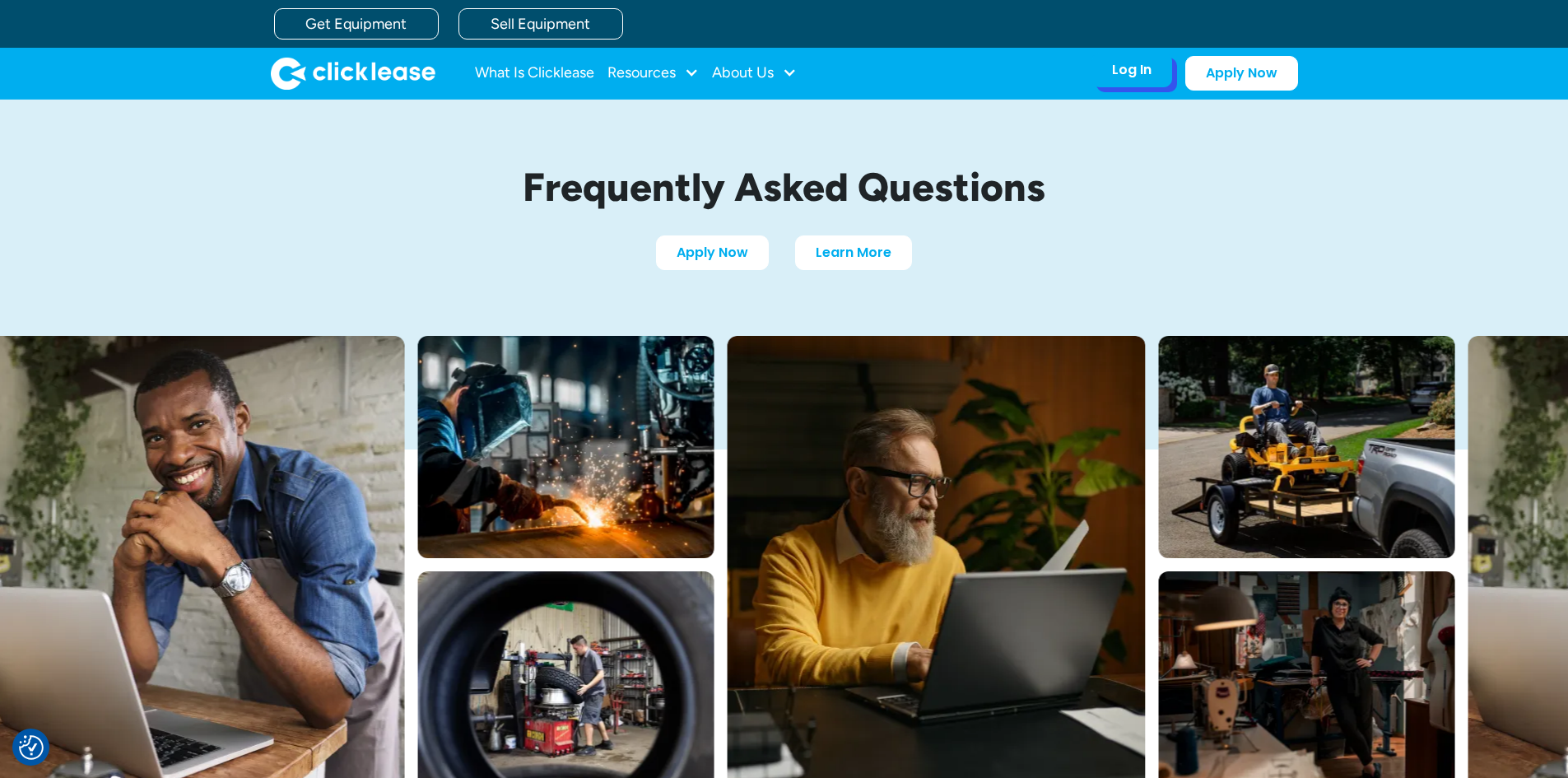
click at [1132, 65] on div "Log In" at bounding box center [1132, 70] width 39 height 17
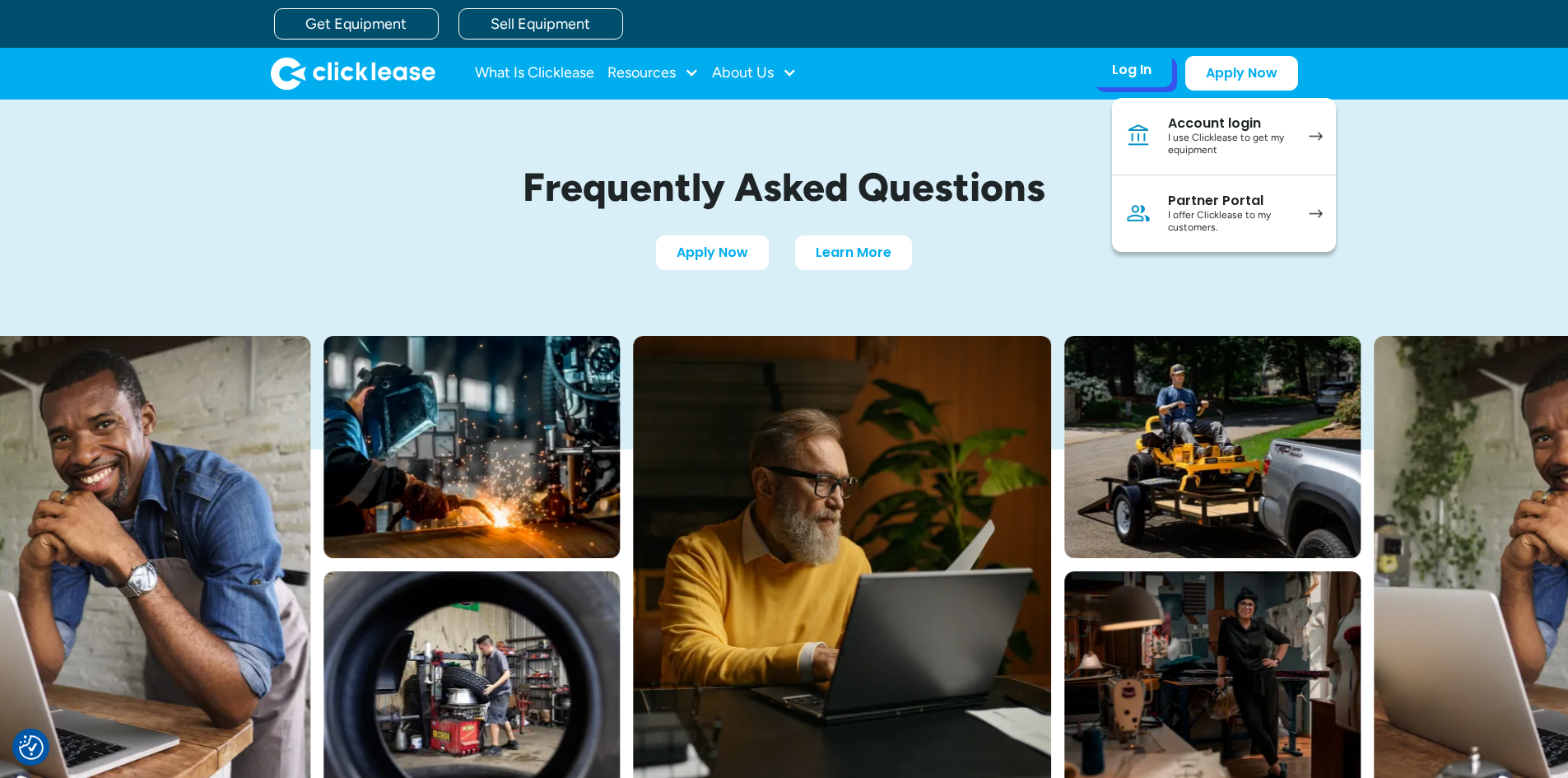
click at [1188, 136] on div "I use Clicklease to get my equipment" at bounding box center [1229, 144] width 125 height 25
